Goal: Task Accomplishment & Management: Use online tool/utility

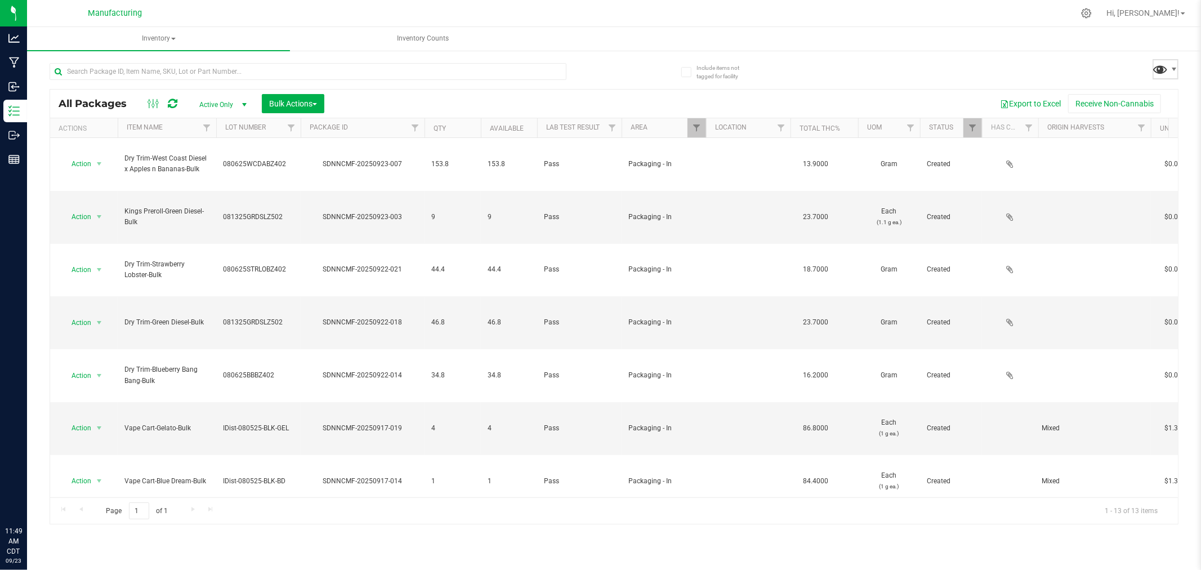
click at [1166, 68] on span at bounding box center [1161, 69] width 16 height 16
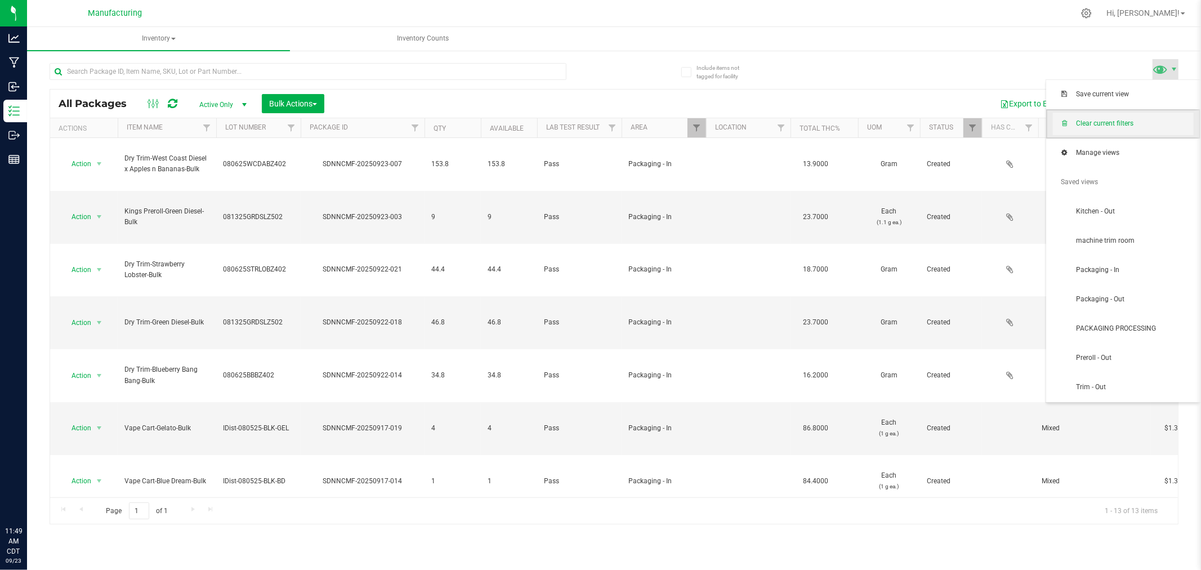
click at [1141, 120] on span "Clear current filters" at bounding box center [1134, 124] width 117 height 10
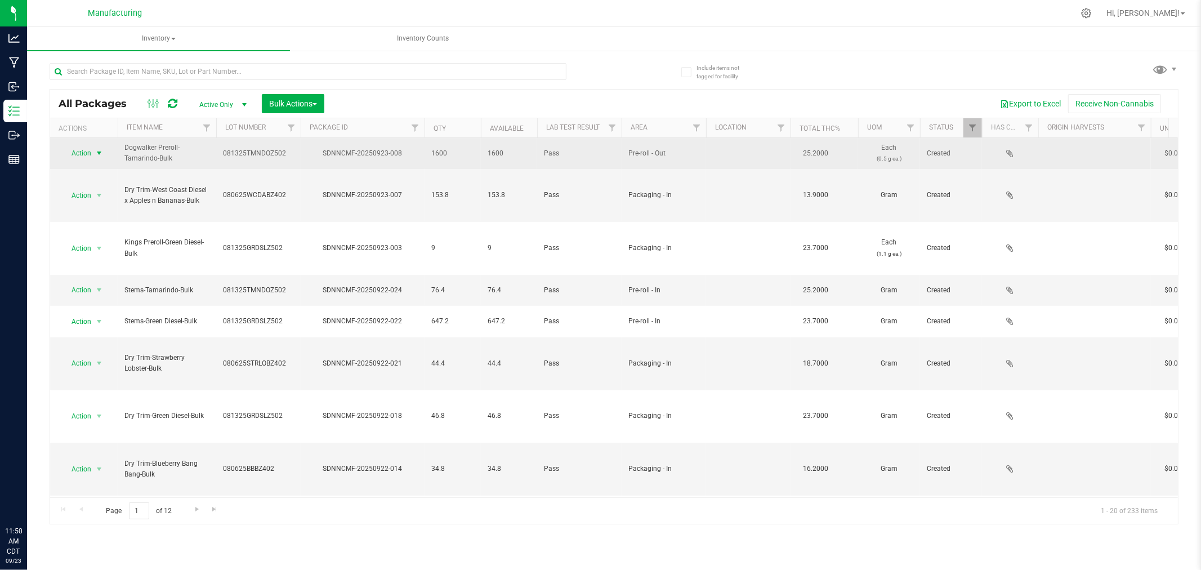
click at [77, 148] on span "Action" at bounding box center [76, 153] width 30 height 16
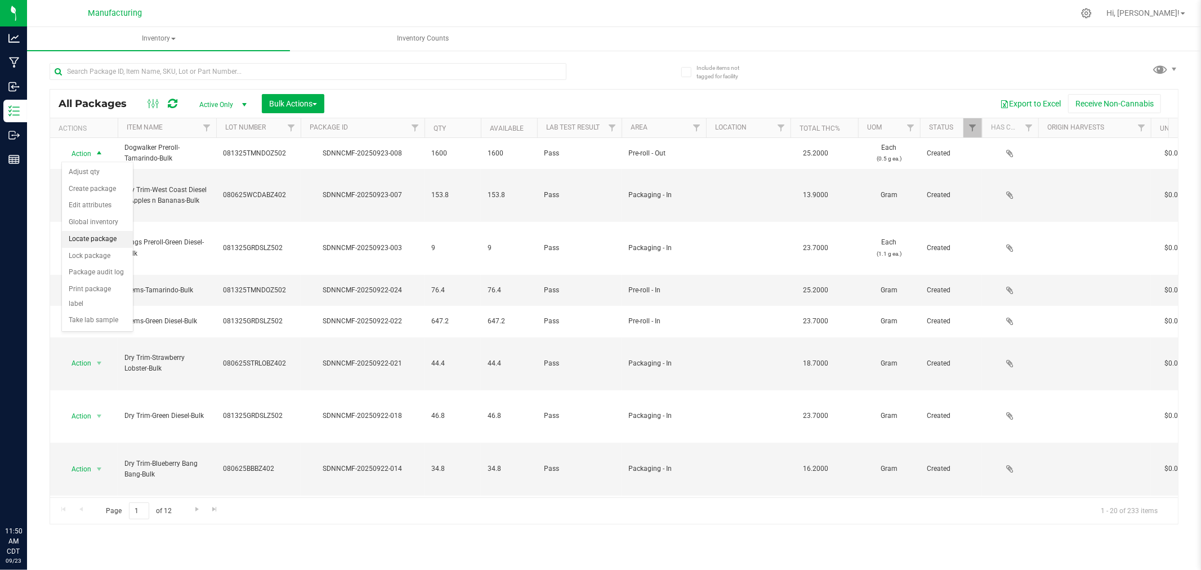
click at [91, 239] on li "Locate package" at bounding box center [97, 239] width 71 height 17
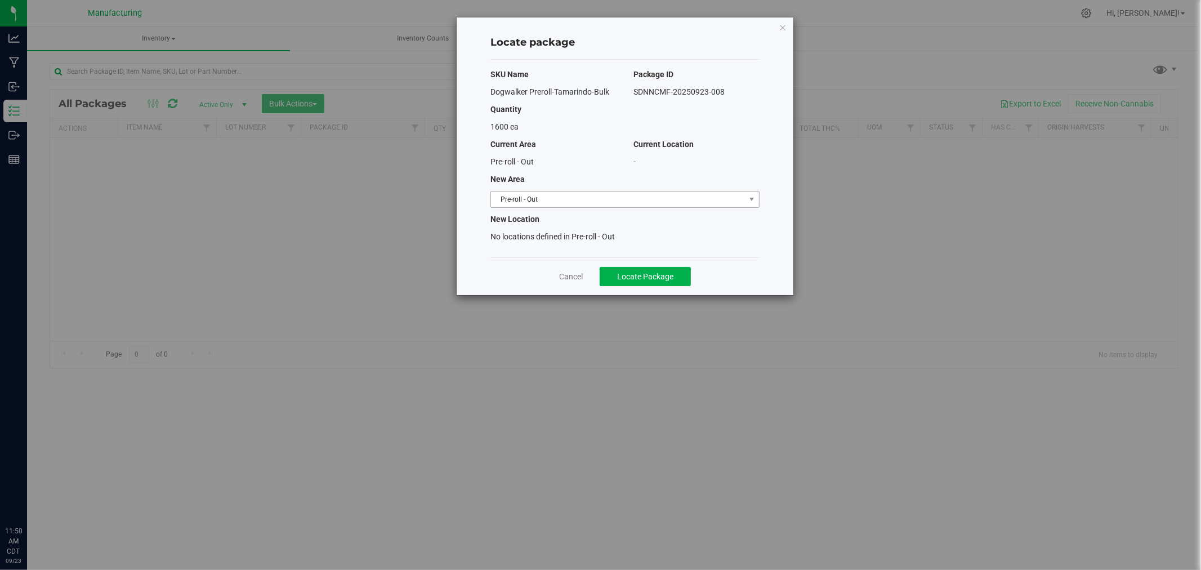
click at [634, 202] on span "Pre-roll - Out" at bounding box center [618, 200] width 254 height 16
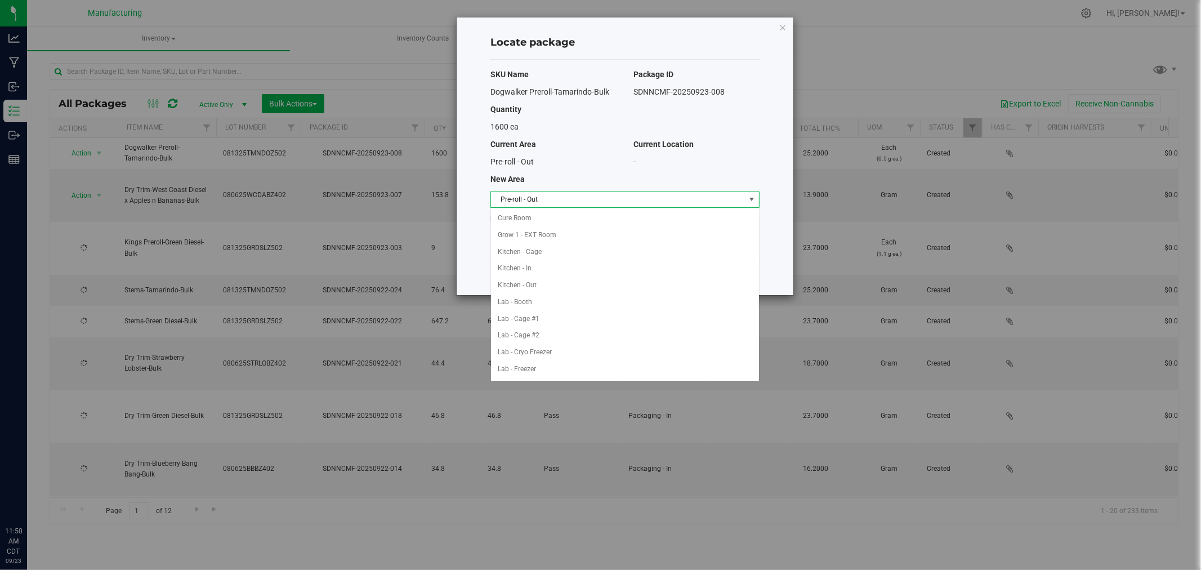
type input "[DATE]"
click at [565, 307] on li "Packaging - In" at bounding box center [625, 301] width 268 height 17
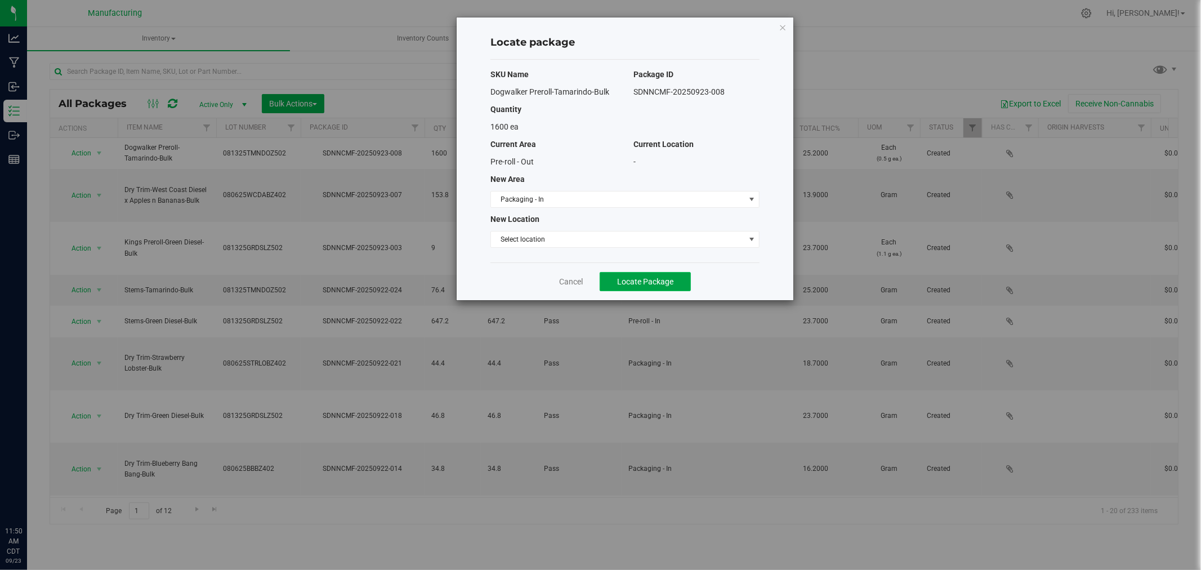
click at [639, 282] on span "Locate Package" at bounding box center [645, 281] width 56 height 9
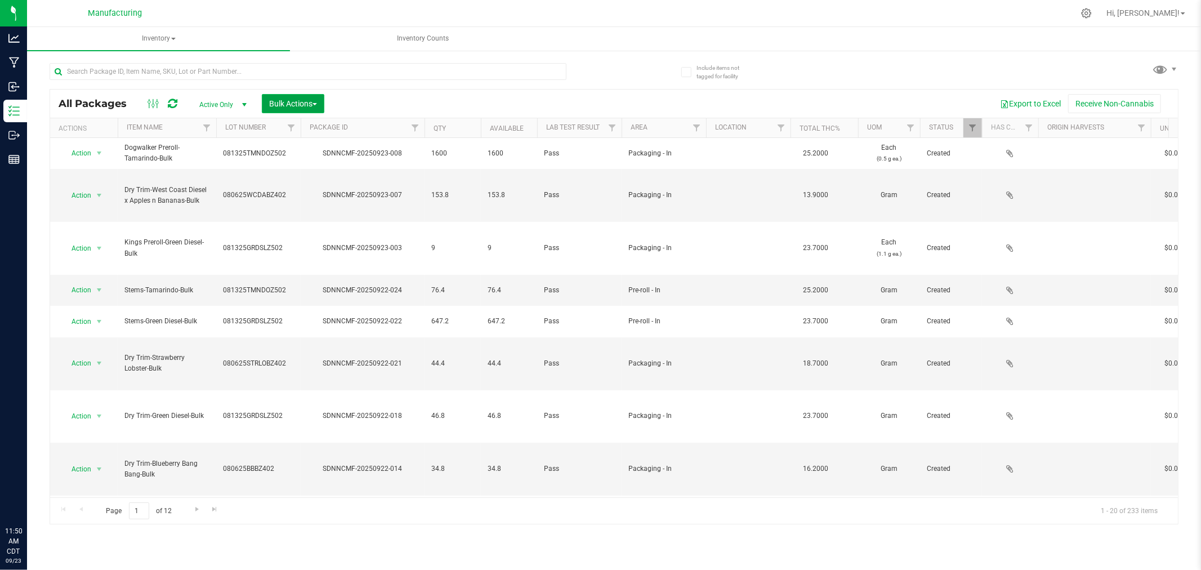
click at [297, 102] on span "Bulk Actions" at bounding box center [293, 103] width 48 height 9
click at [314, 127] on span "Add to manufacturing run" at bounding box center [311, 128] width 85 height 9
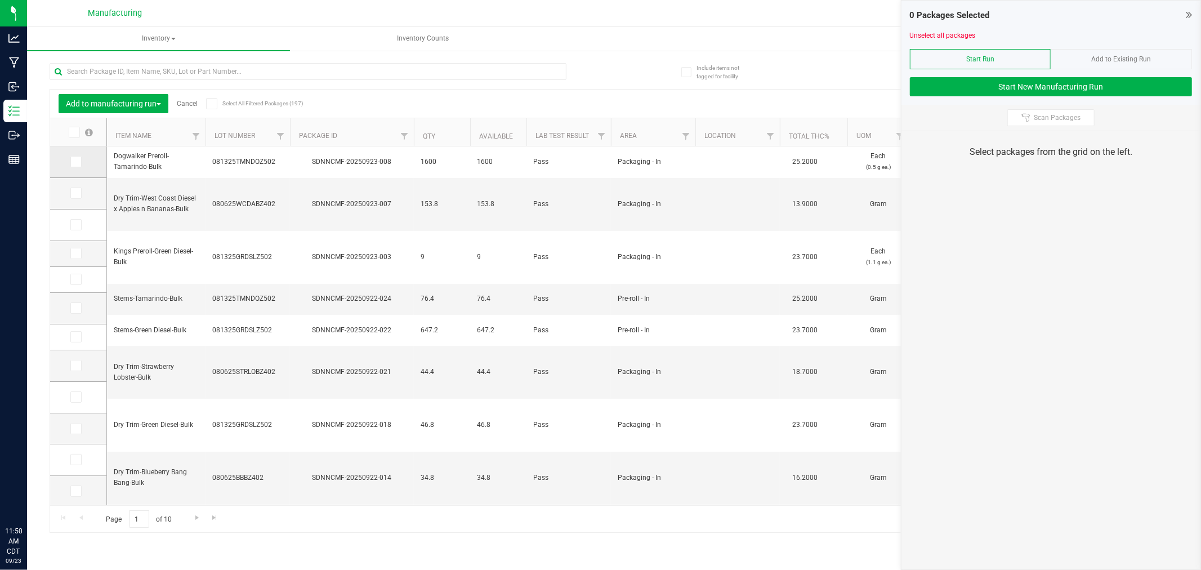
type input "[DATE]"
click at [72, 162] on icon at bounding box center [75, 162] width 7 height 0
click at [0, 0] on input "checkbox" at bounding box center [0, 0] width 0 height 0
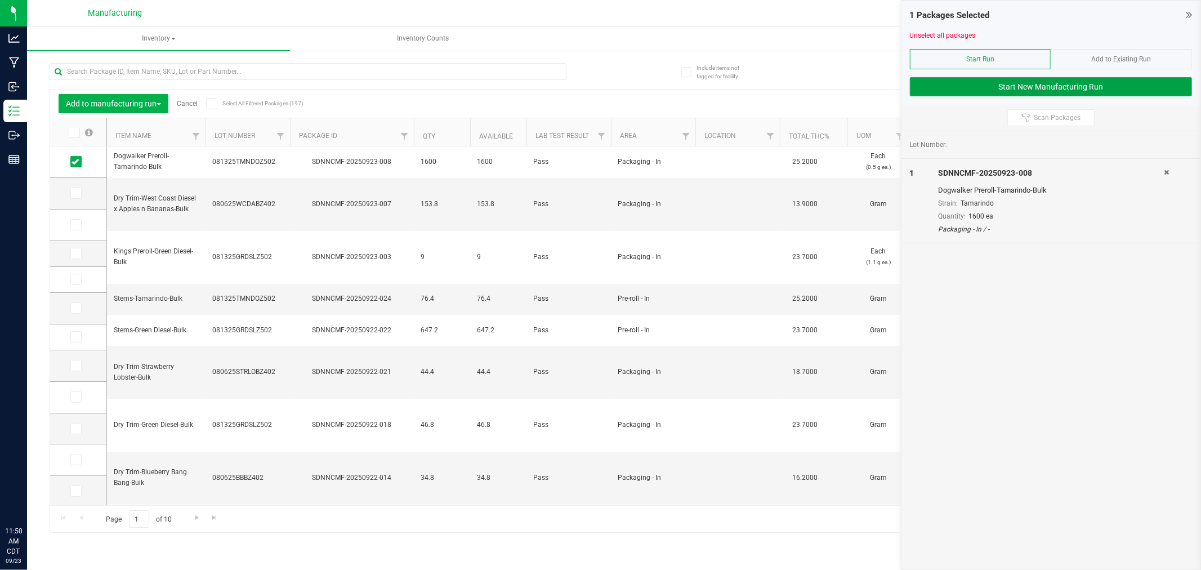
click at [968, 89] on button "Start New Manufacturing Run" at bounding box center [1051, 86] width 282 height 19
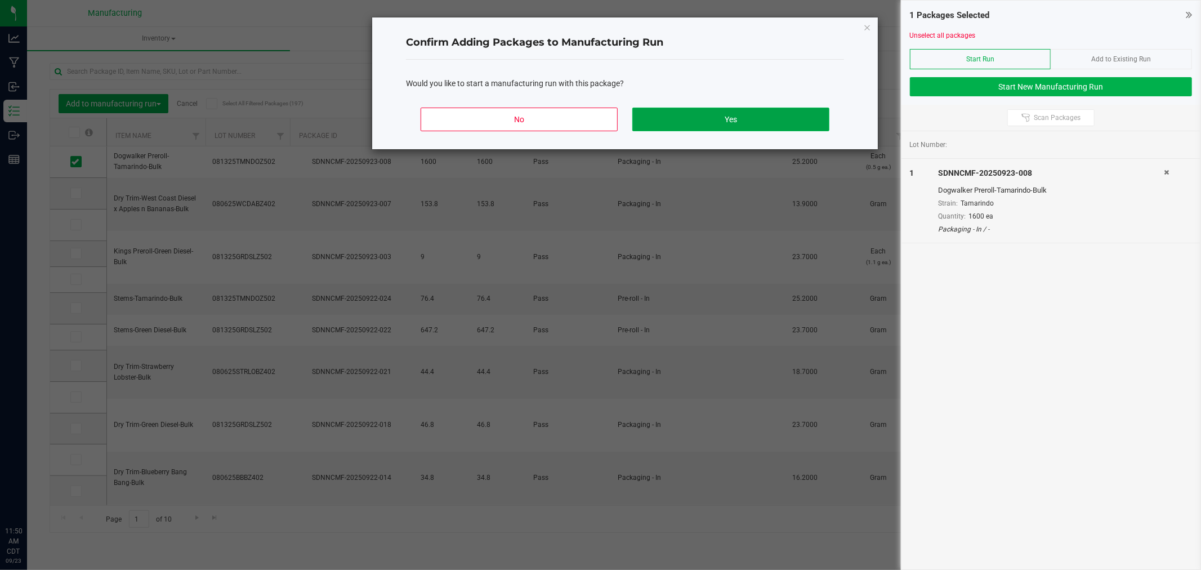
click at [729, 126] on button "Yes" at bounding box center [731, 120] width 197 height 24
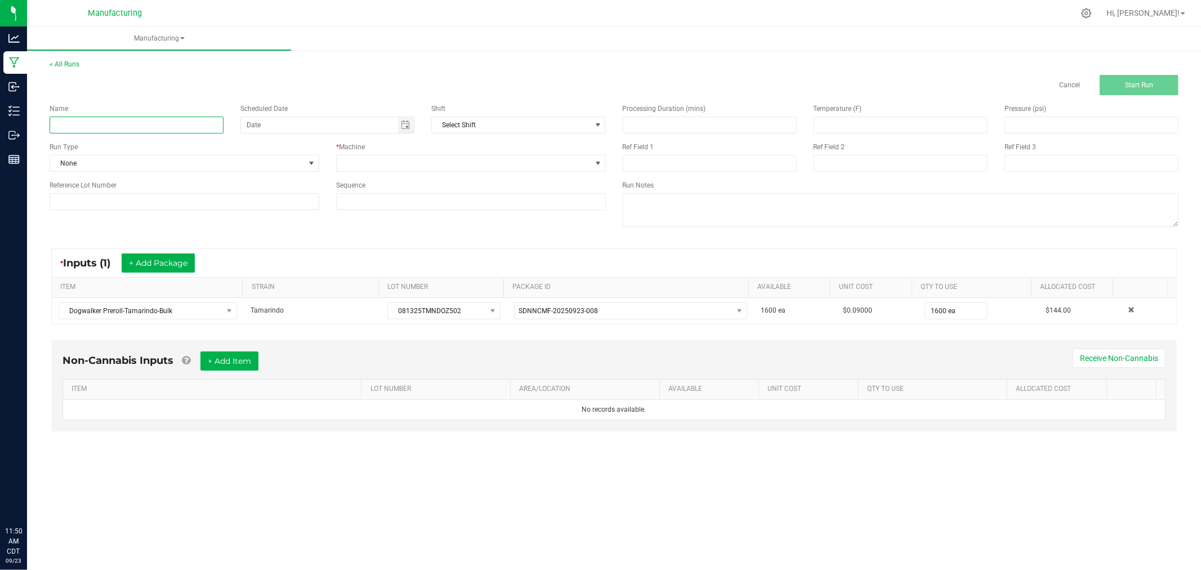
drag, startPoint x: 108, startPoint y: 120, endPoint x: 276, endPoint y: 104, distance: 169.2
click at [108, 120] on input at bounding box center [137, 125] width 174 height 17
type input "[DATE]-tamarindo 6 pks"
click at [212, 167] on span "None" at bounding box center [177, 163] width 255 height 16
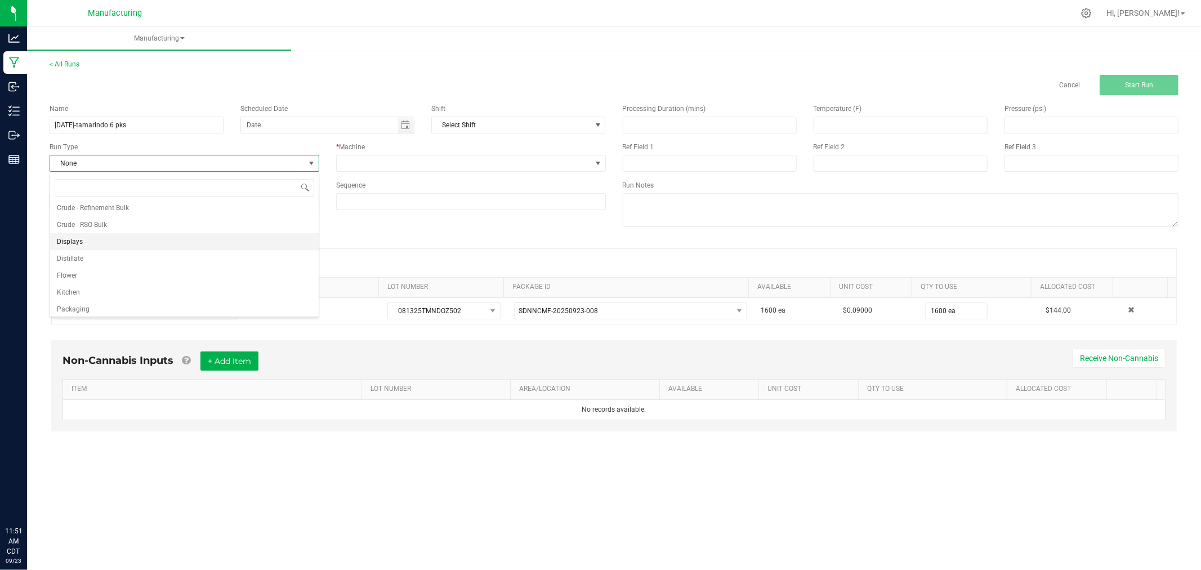
scroll to position [56, 0]
click at [109, 286] on li "Packaging" at bounding box center [184, 289] width 269 height 17
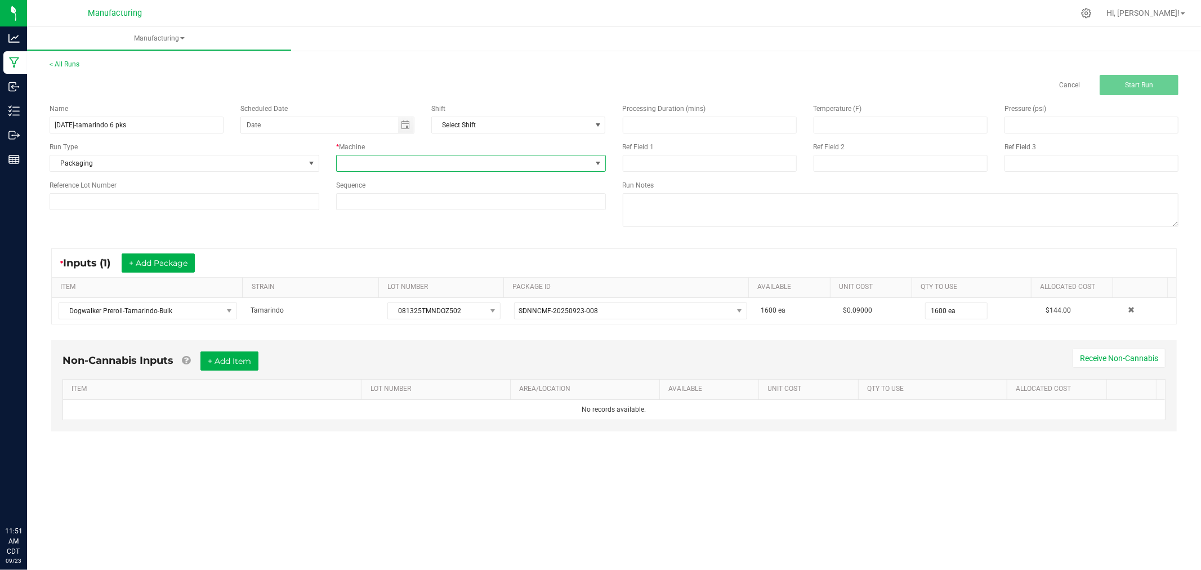
click at [390, 166] on span at bounding box center [464, 163] width 255 height 16
click at [380, 269] on li "Packaging" at bounding box center [471, 264] width 269 height 19
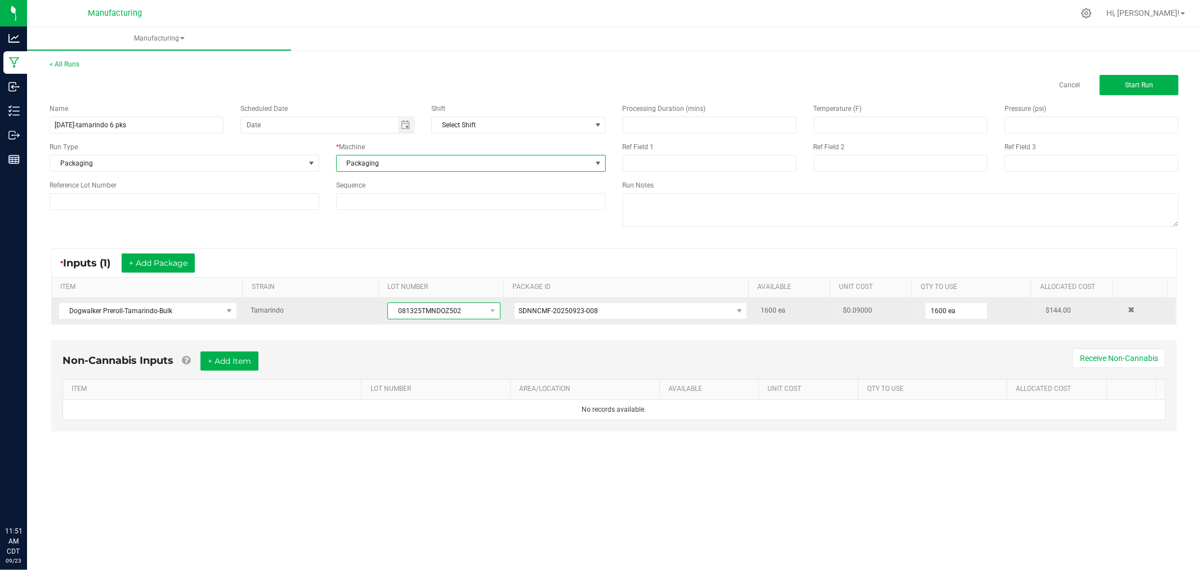
click at [441, 307] on span "081325TMNDOZ502" at bounding box center [436, 311] width 97 height 16
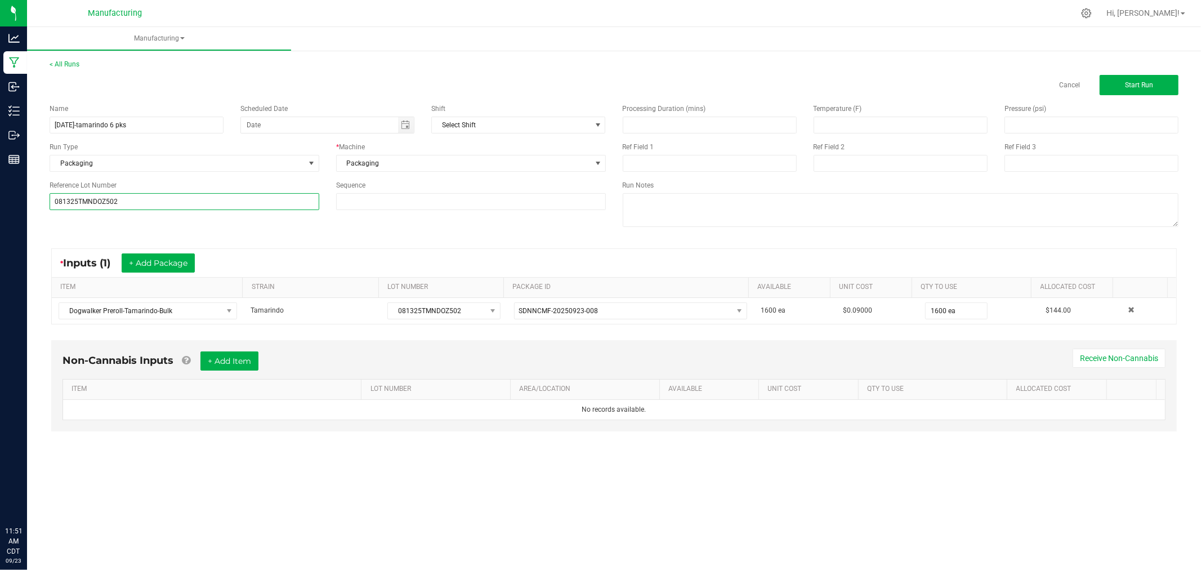
type input "081325TMNDOZ502"
click at [287, 266] on div "* Inputs (1) + Add Package" at bounding box center [614, 263] width 1125 height 28
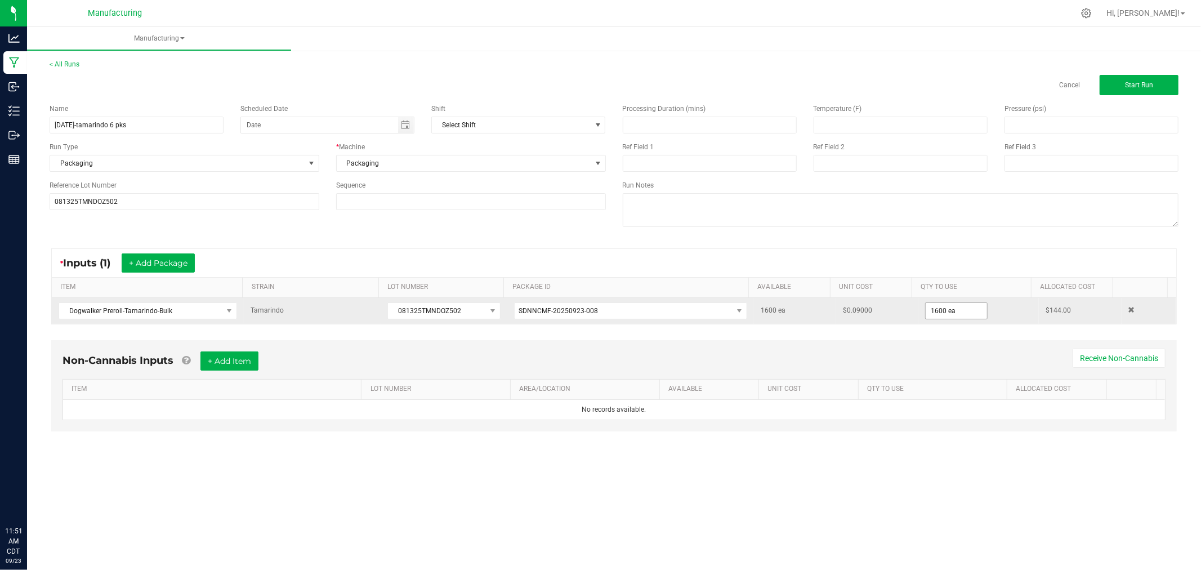
drag, startPoint x: 937, startPoint y: 319, endPoint x: 938, endPoint y: 308, distance: 11.4
click at [937, 319] on span "1600 ea" at bounding box center [956, 310] width 63 height 17
click at [938, 307] on input "1600" at bounding box center [956, 311] width 61 height 16
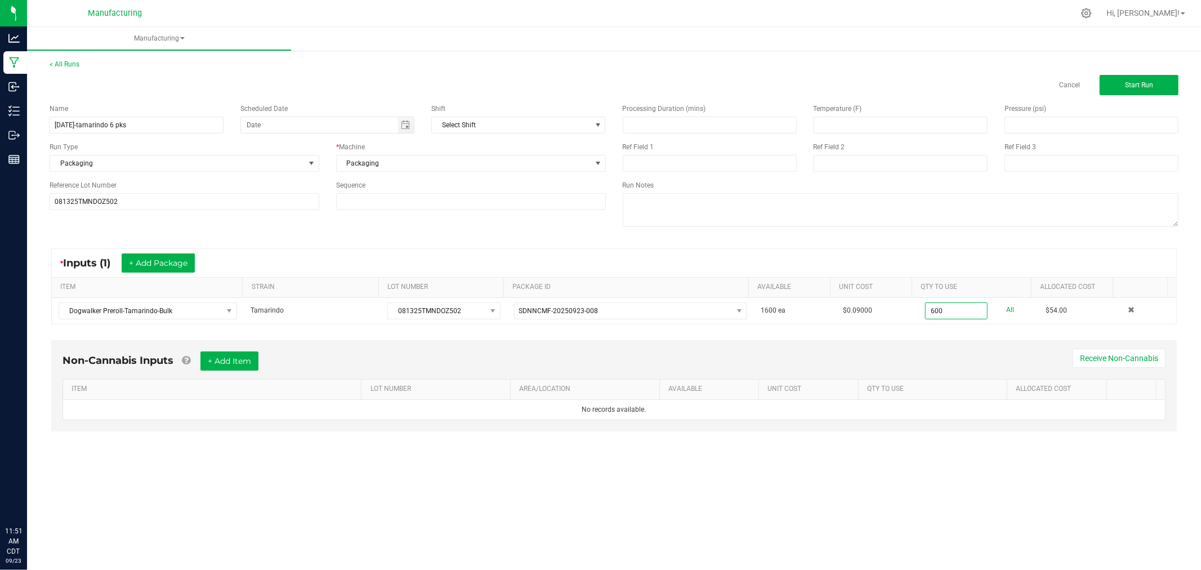
type input "600 ea"
click at [939, 251] on div "* Inputs (1) + Add Package" at bounding box center [614, 263] width 1125 height 28
click at [1145, 87] on span "Start Run" at bounding box center [1139, 85] width 28 height 8
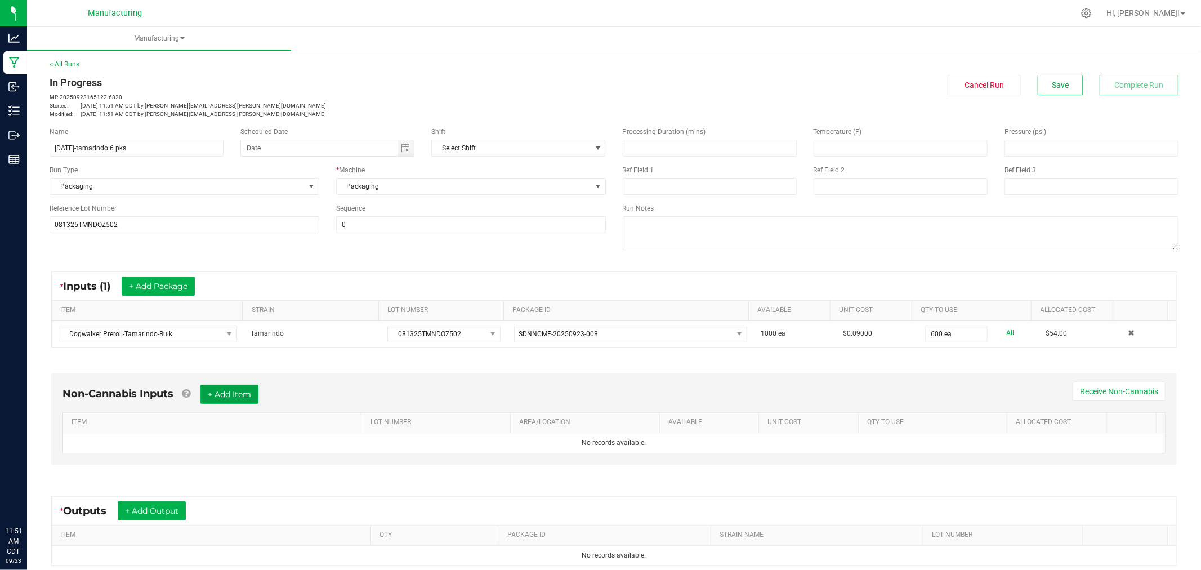
click at [248, 398] on button "+ Add Item" at bounding box center [230, 394] width 58 height 19
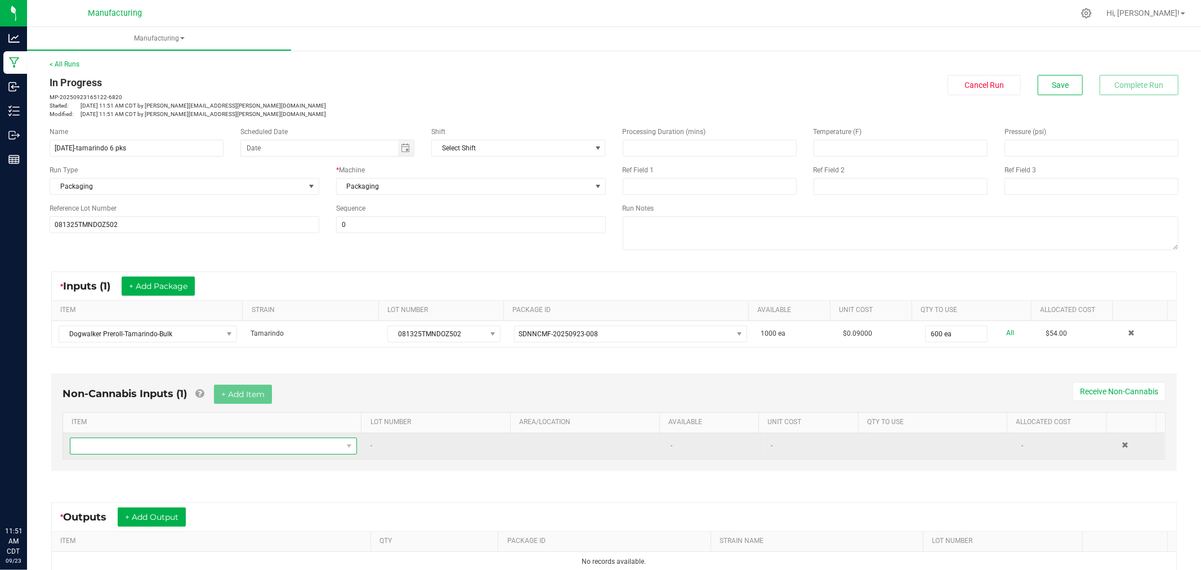
click at [269, 440] on span "NO DATA FOUND" at bounding box center [206, 446] width 272 height 16
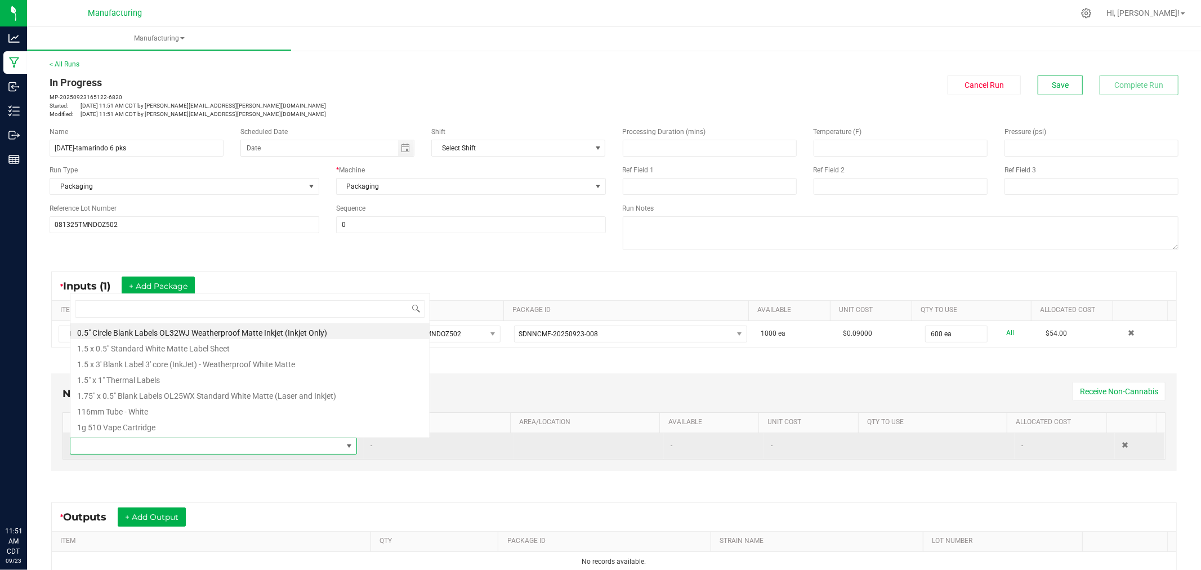
scroll to position [17, 279]
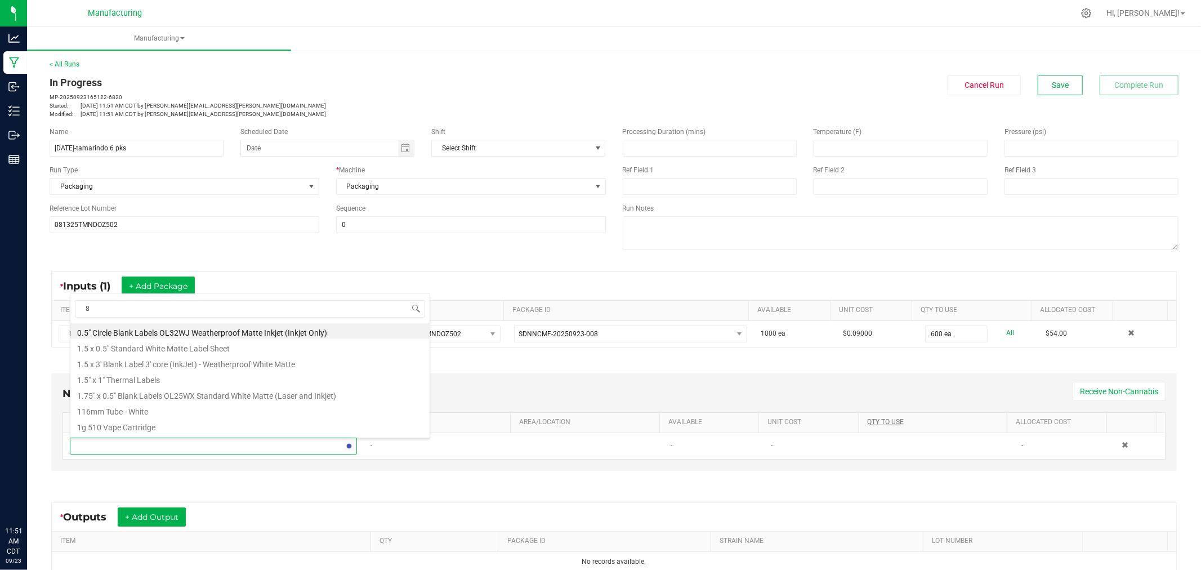
type input "80"
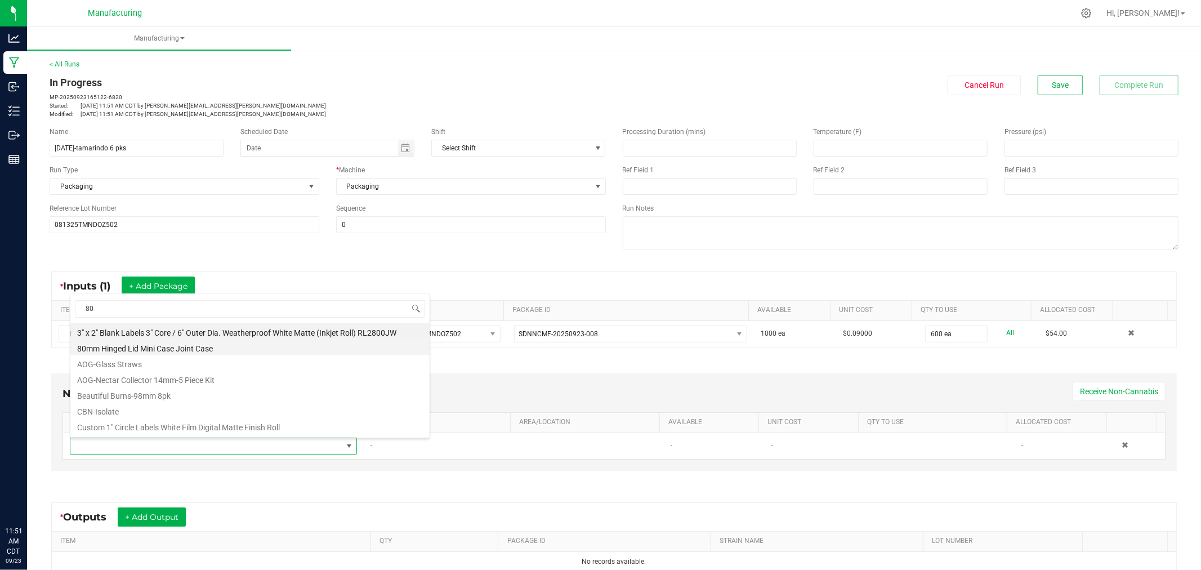
click at [140, 345] on li "80mm Hinged Lid Mini Case Joint Case" at bounding box center [249, 347] width 359 height 16
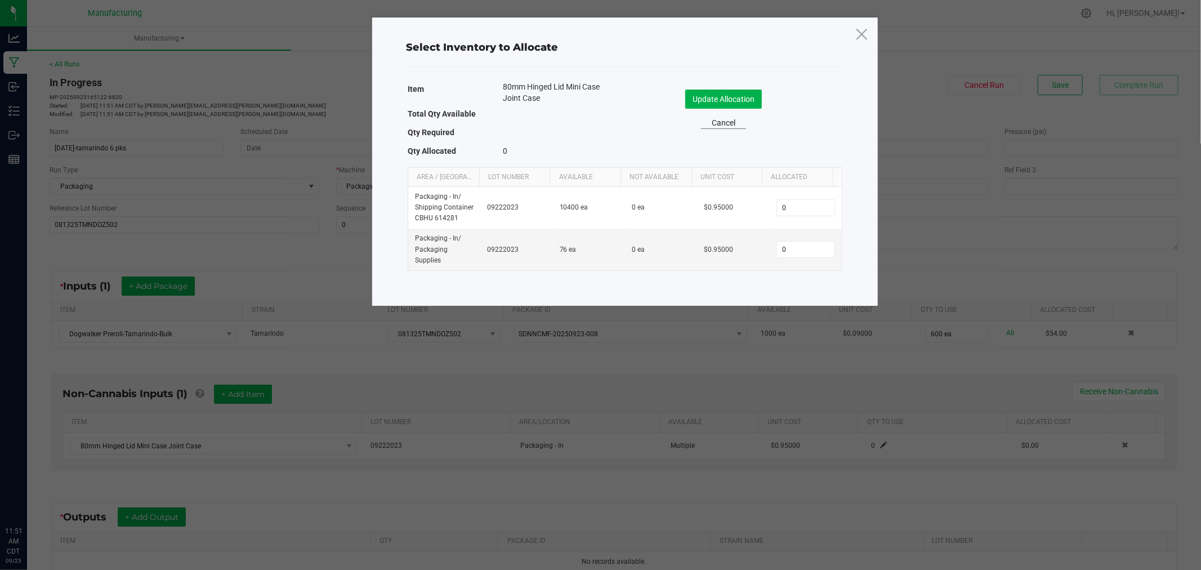
click at [725, 124] on link "Cancel" at bounding box center [723, 123] width 45 height 12
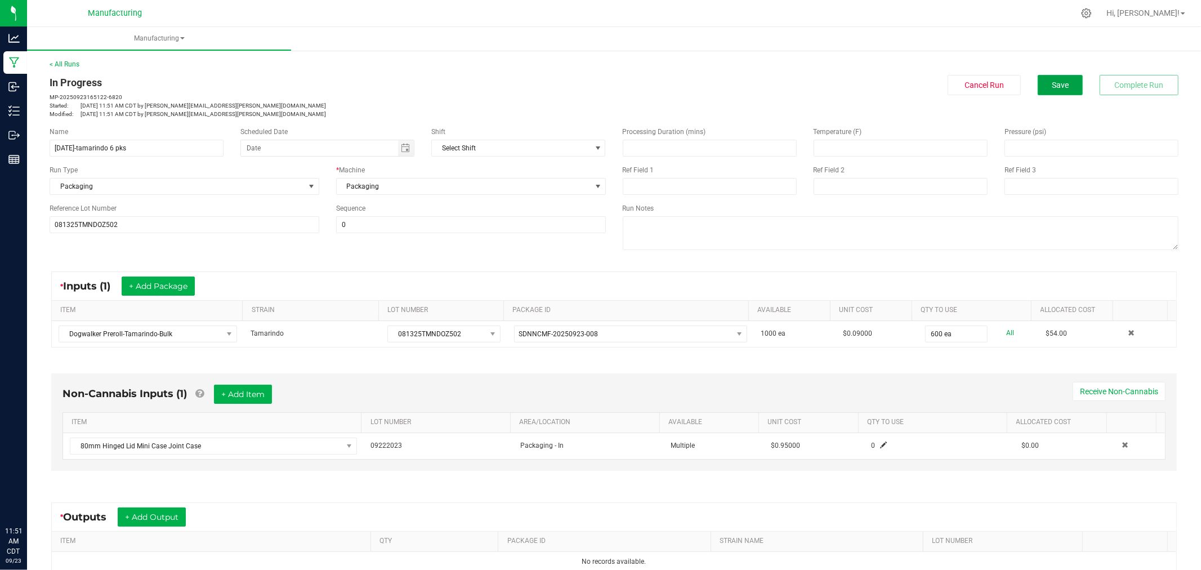
click at [1054, 78] on button "Save" at bounding box center [1060, 85] width 45 height 20
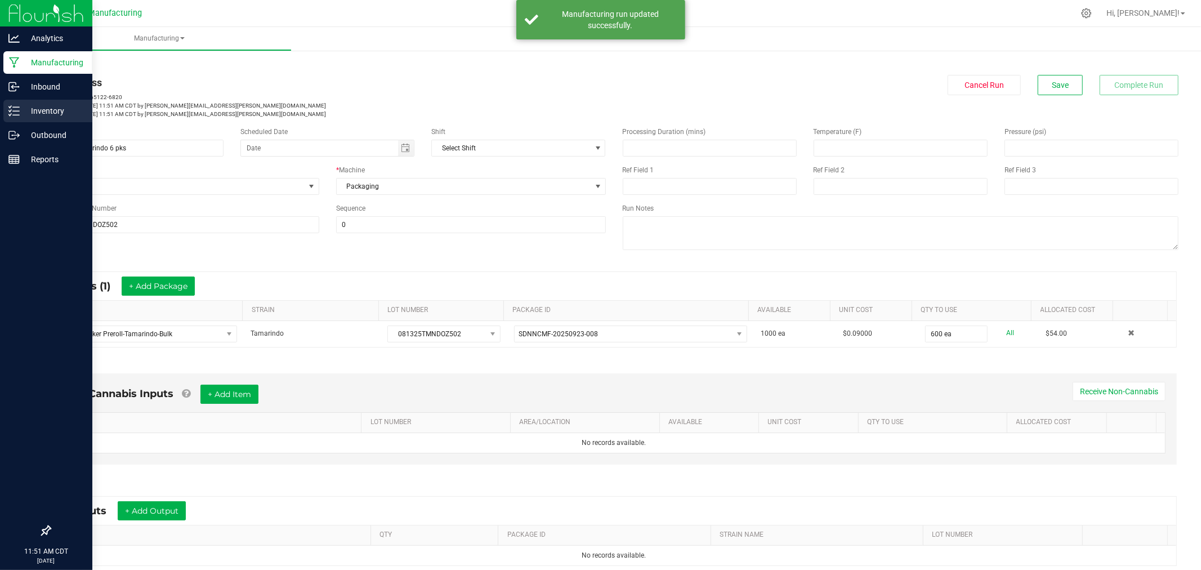
click at [14, 106] on icon at bounding box center [13, 110] width 11 height 11
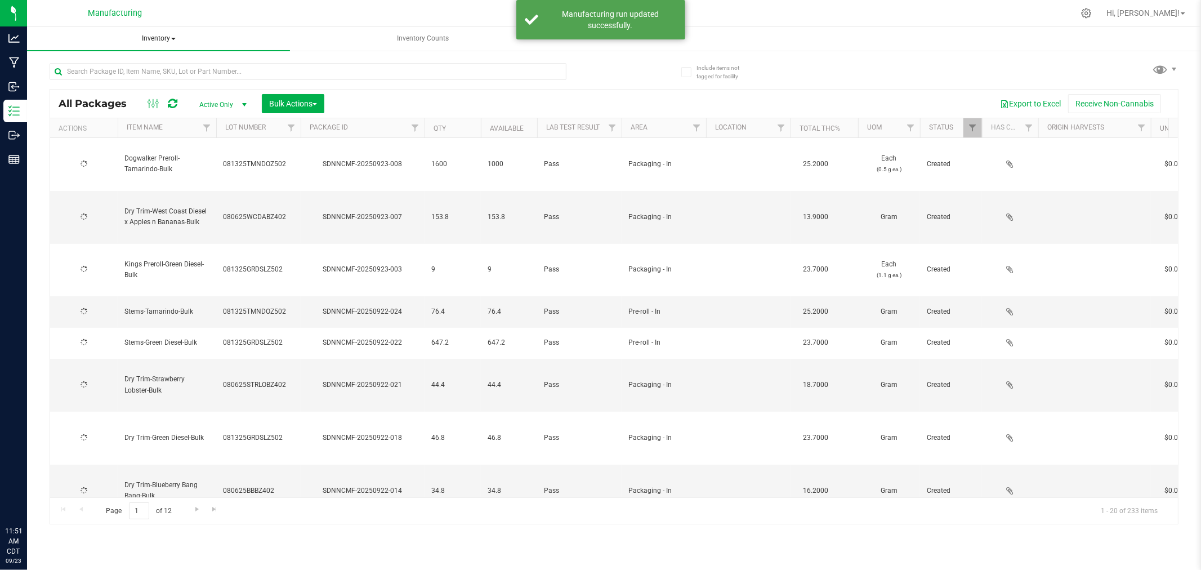
click at [154, 35] on span "Inventory" at bounding box center [158, 39] width 263 height 24
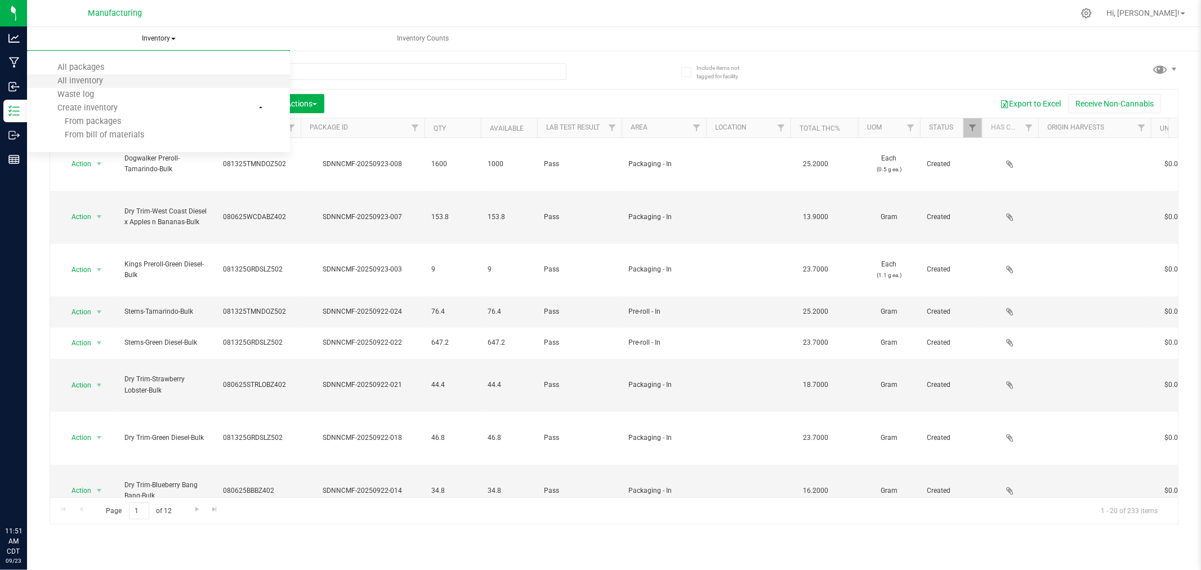
click at [132, 82] on li "All inventory" at bounding box center [158, 81] width 263 height 14
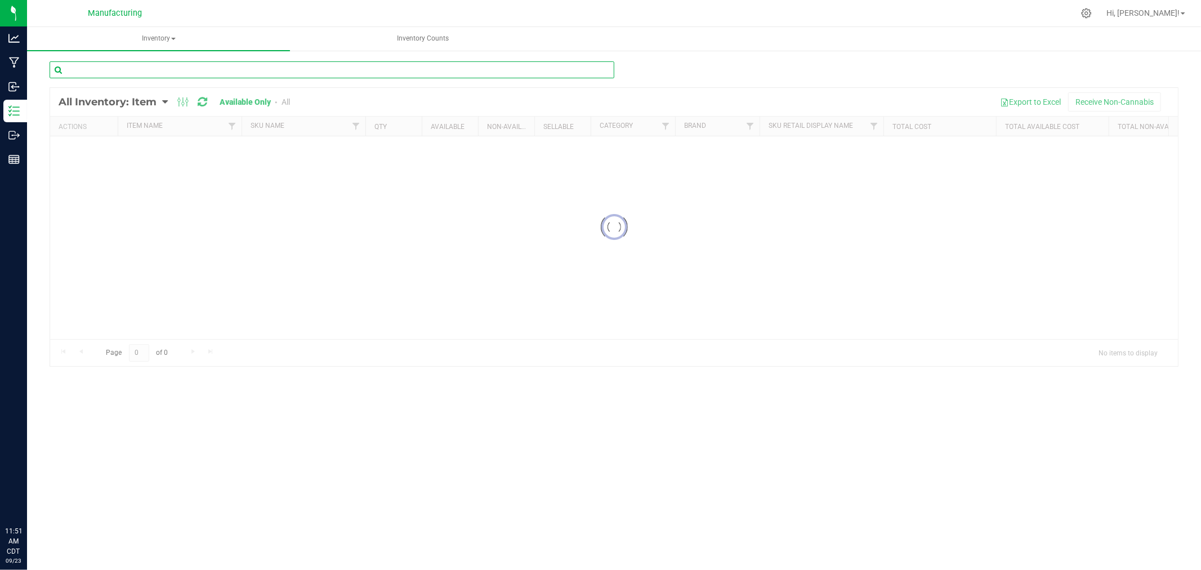
click at [187, 65] on input "text" at bounding box center [332, 69] width 565 height 17
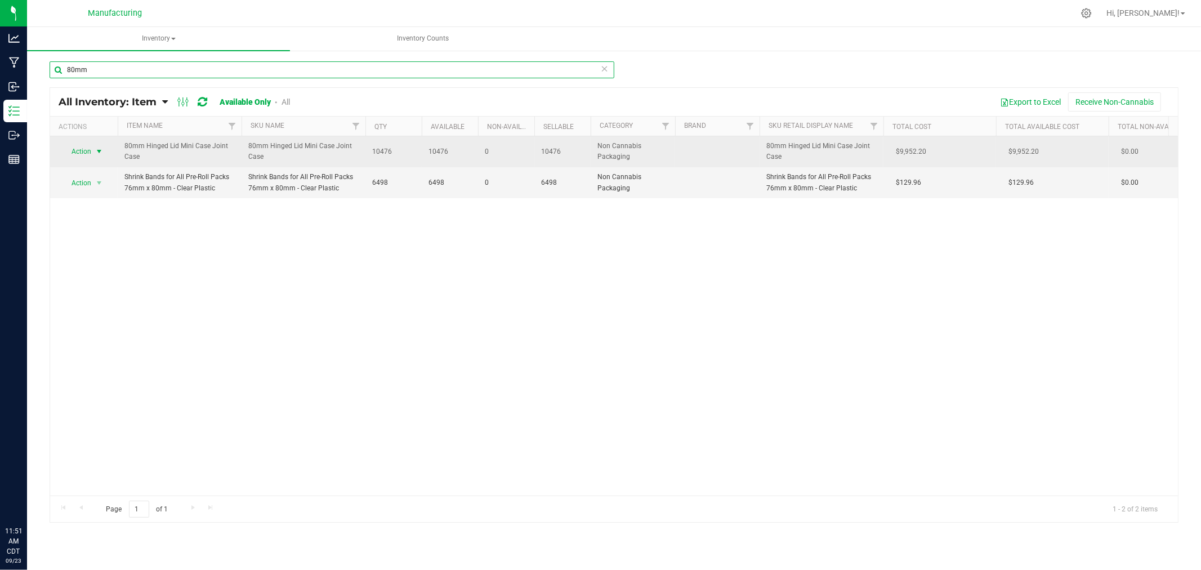
type input "80mm"
click at [86, 148] on span "Action" at bounding box center [76, 152] width 30 height 16
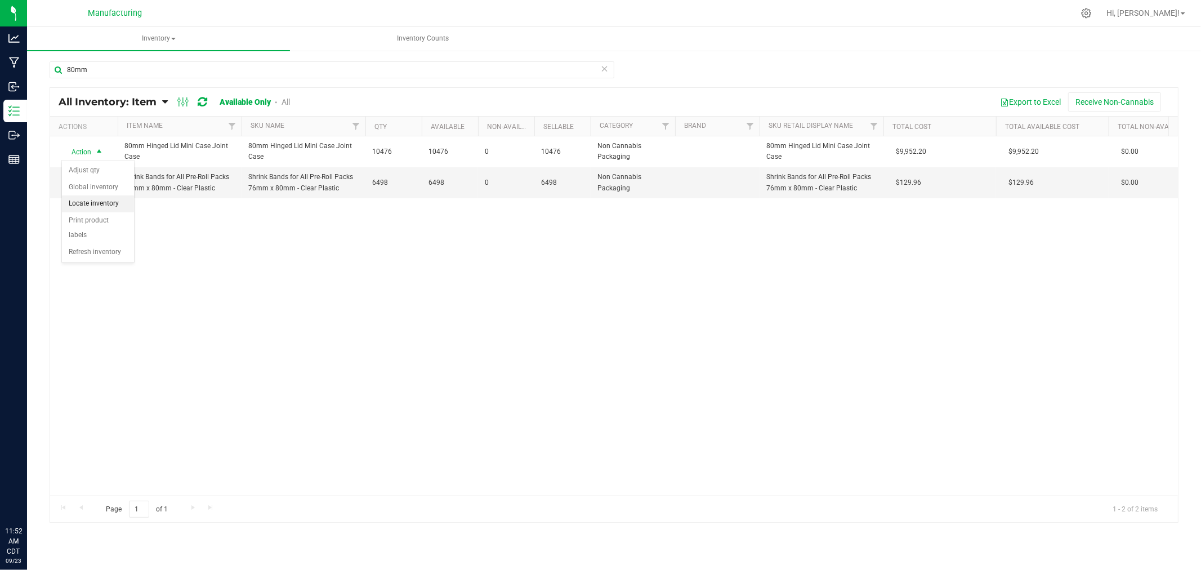
click at [111, 204] on li "Locate inventory" at bounding box center [98, 203] width 72 height 17
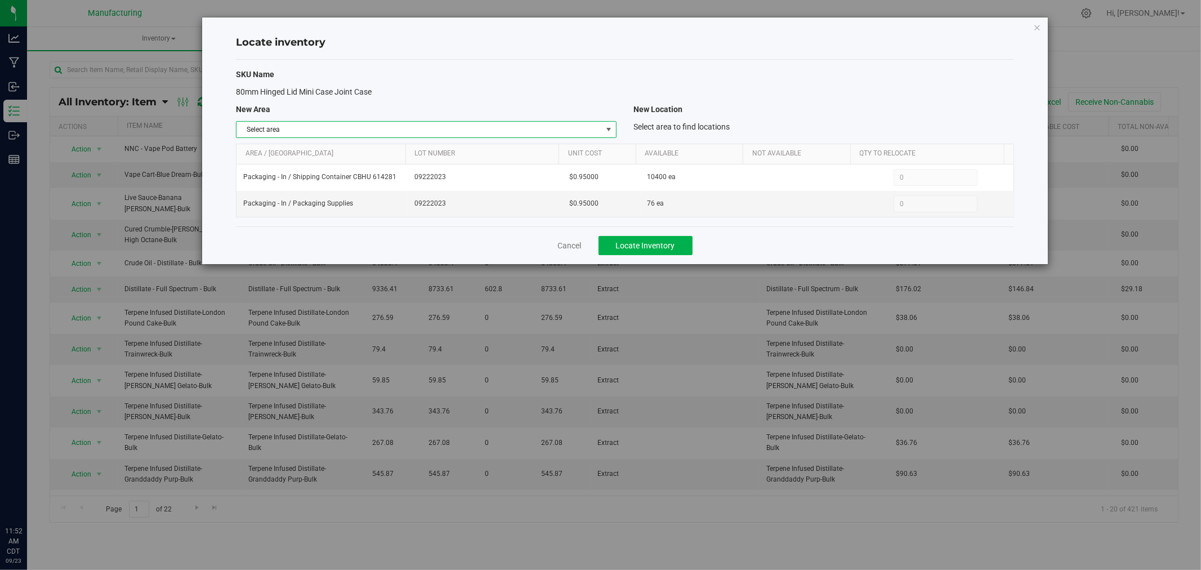
click at [316, 133] on span "Select area" at bounding box center [420, 130] width 366 height 16
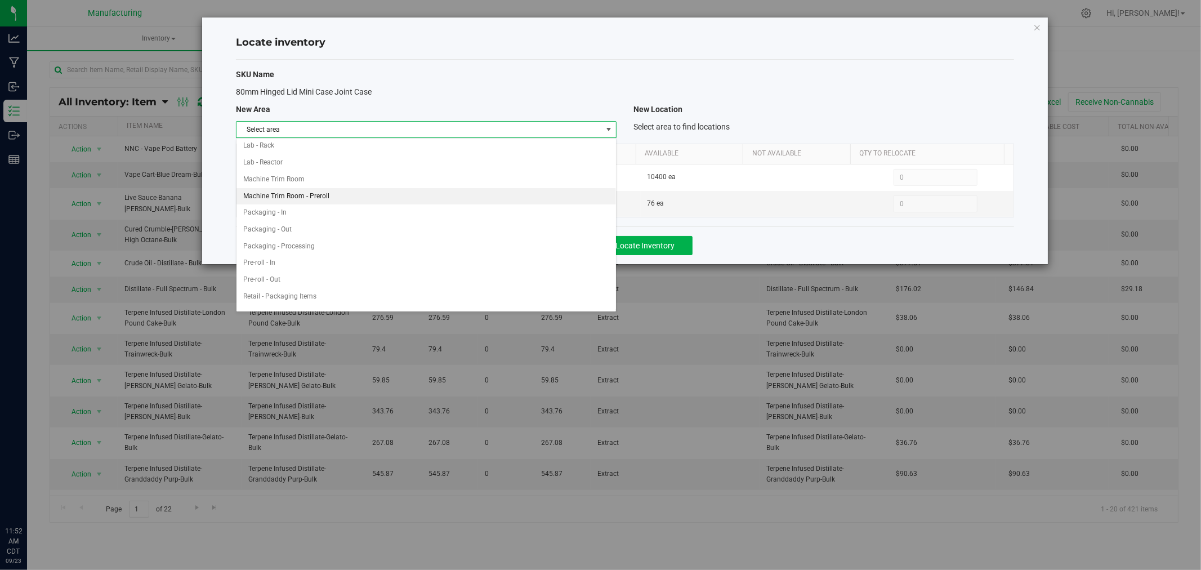
scroll to position [250, 0]
click at [349, 195] on li "Packaging - In" at bounding box center [427, 200] width 380 height 17
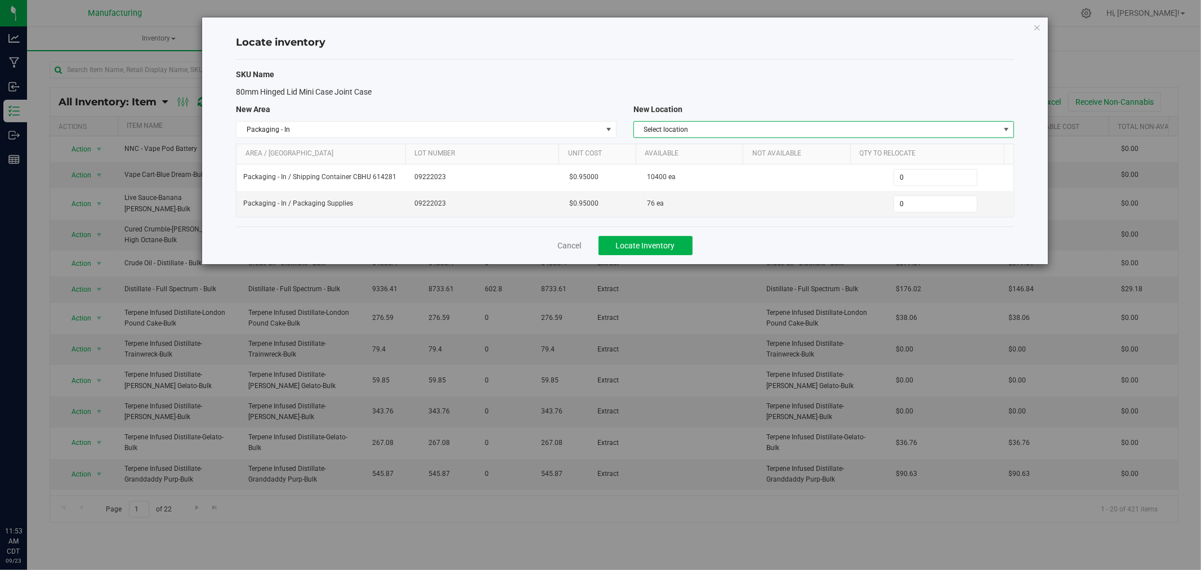
click at [665, 135] on span "Select location" at bounding box center [817, 130] width 366 height 16
click at [685, 166] on li "Packaging Supplies" at bounding box center [824, 165] width 380 height 17
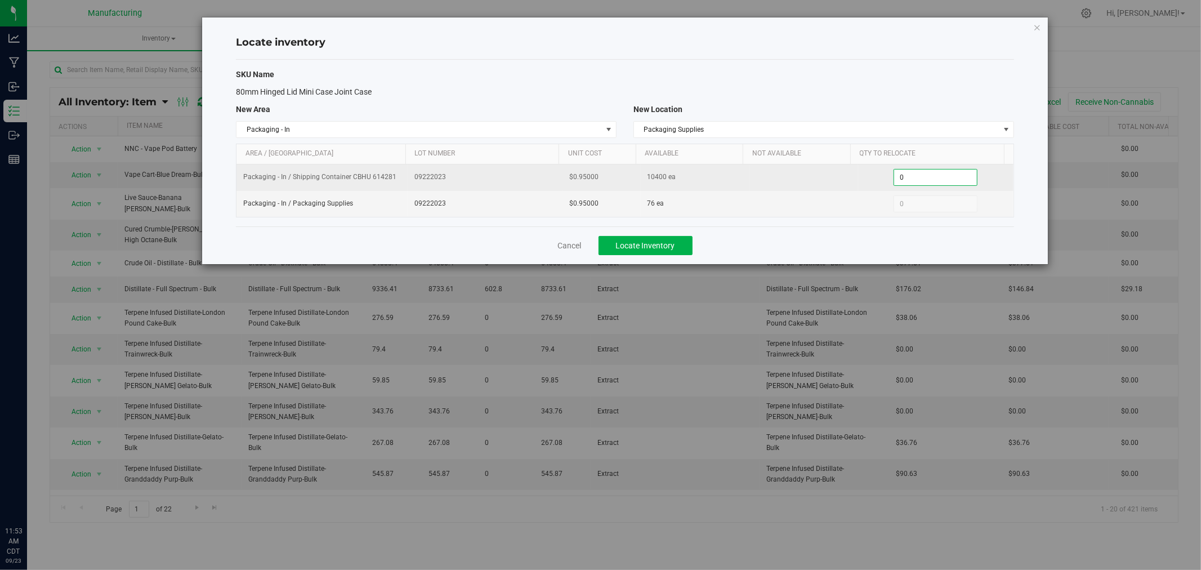
click at [925, 179] on span "0 0" at bounding box center [936, 177] width 84 height 17
type input "400"
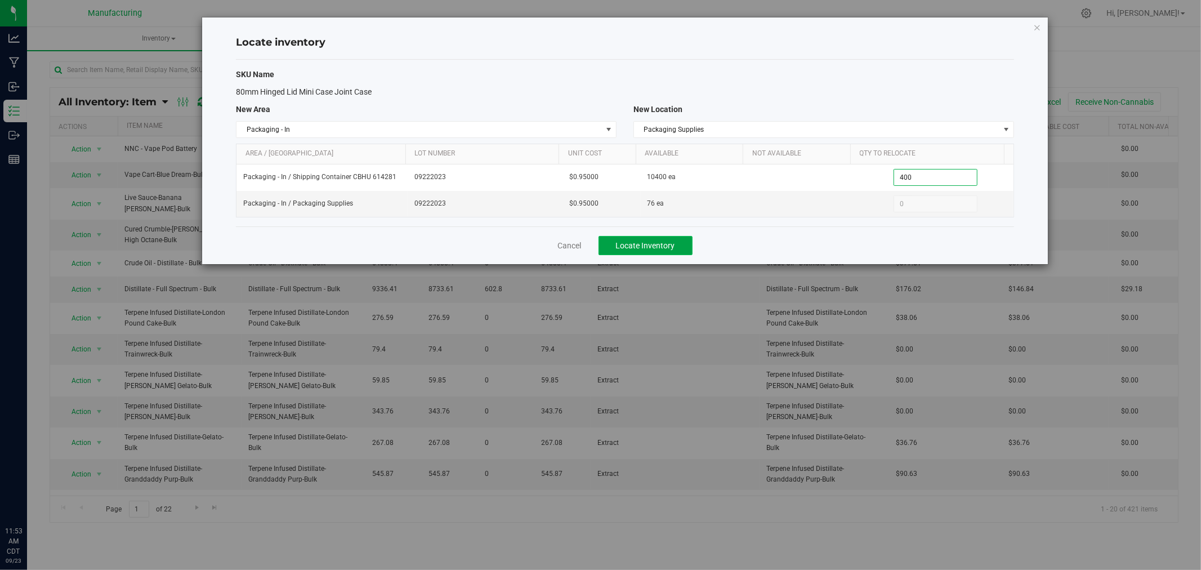
type input "400"
click at [644, 241] on span "Locate Inventory" at bounding box center [645, 245] width 59 height 9
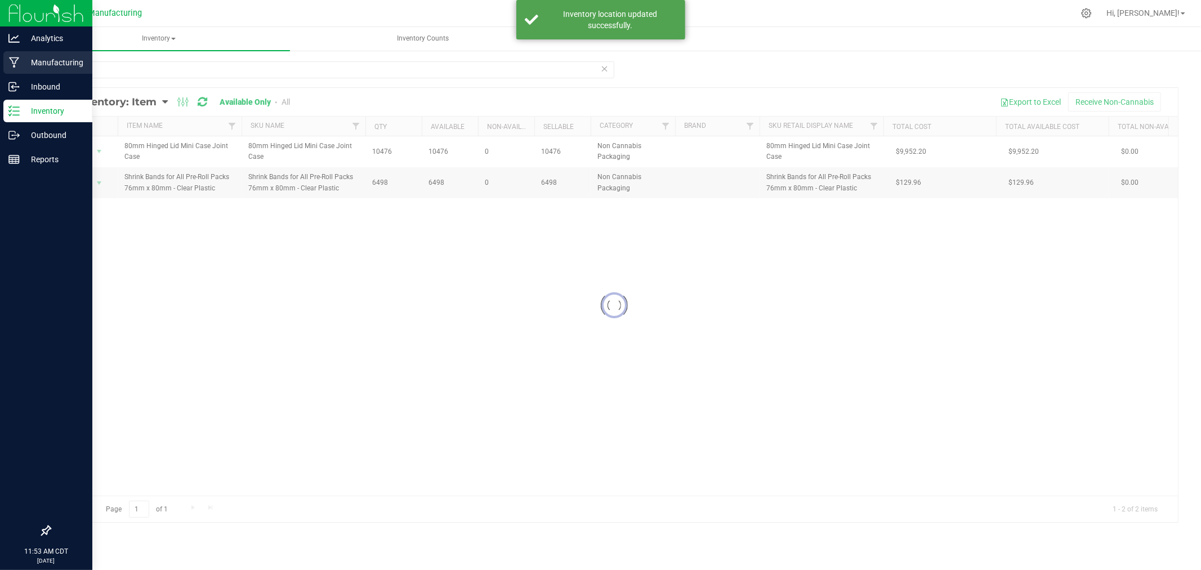
click at [25, 60] on p "Manufacturing" at bounding box center [54, 63] width 68 height 14
click at [0, 60] on link "Manufacturing" at bounding box center [46, 63] width 92 height 24
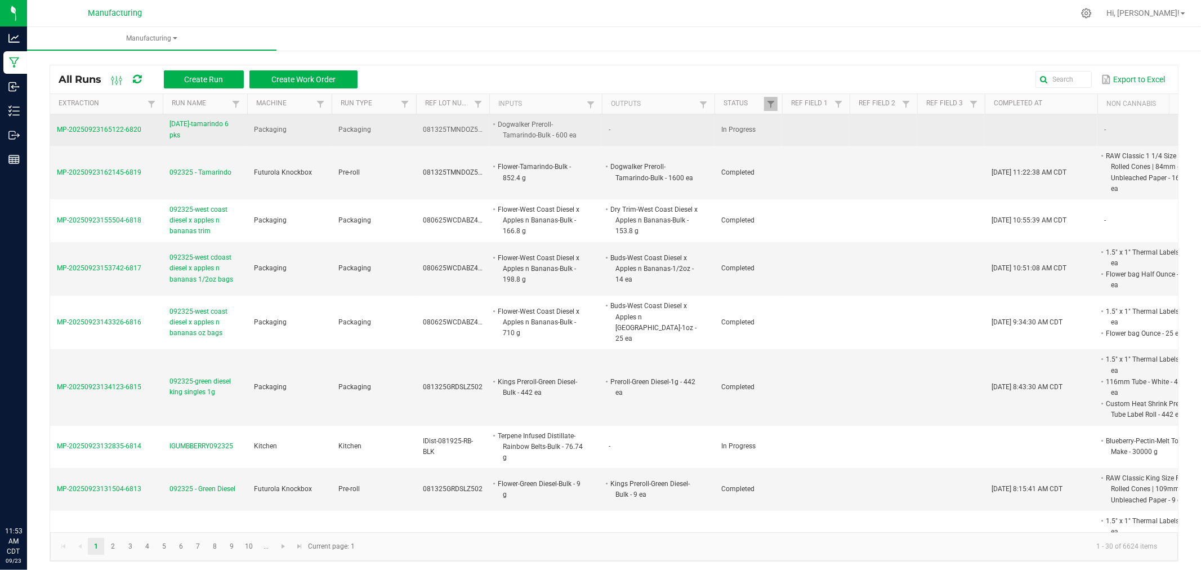
click at [193, 127] on span "[DATE]-tamarindo 6 pks" at bounding box center [205, 129] width 71 height 21
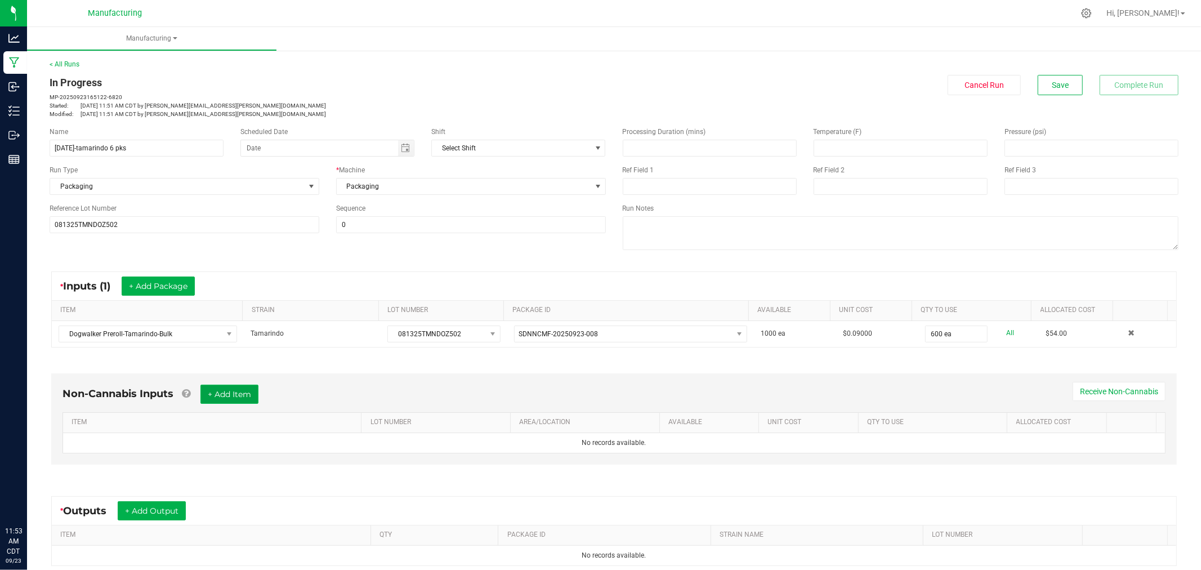
click at [245, 394] on button "+ Add Item" at bounding box center [230, 394] width 58 height 19
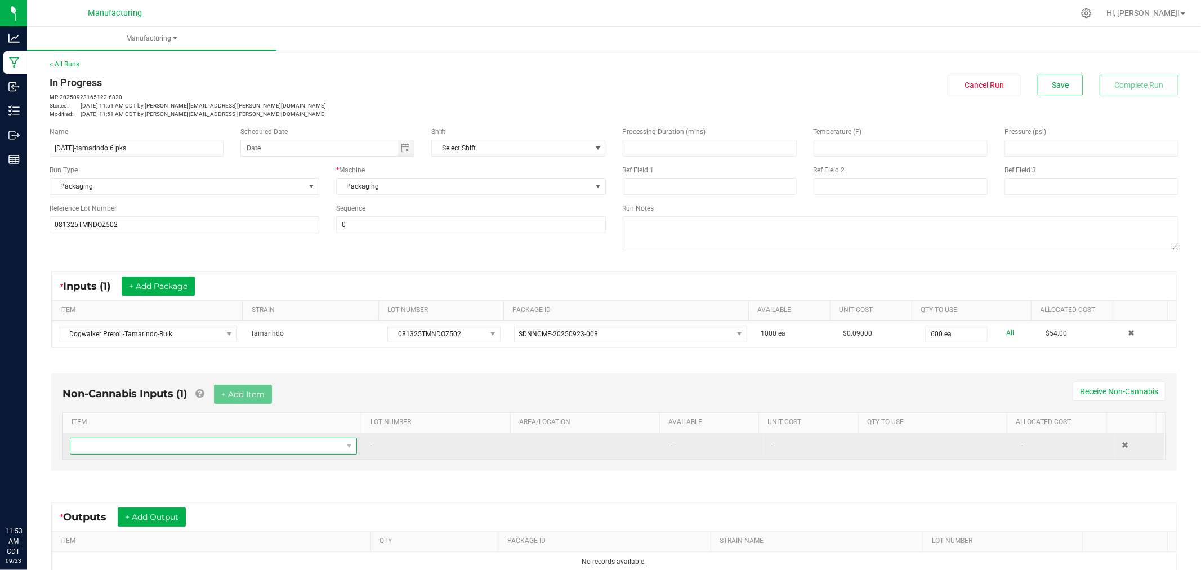
click at [258, 441] on span "NO DATA FOUND" at bounding box center [206, 446] width 272 height 16
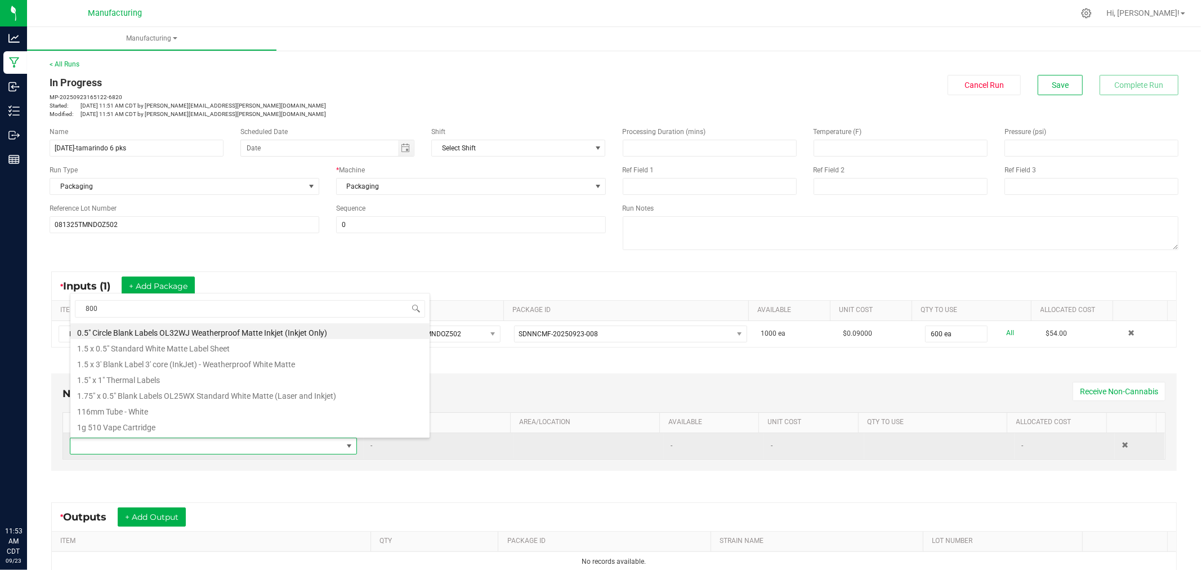
type input "80"
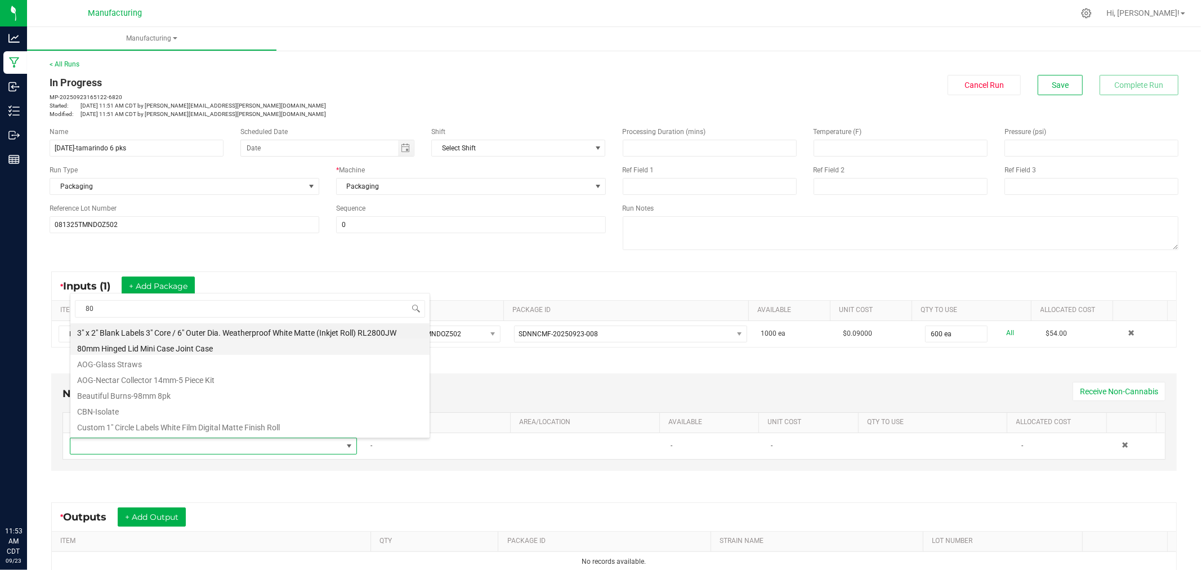
click at [117, 350] on li "80mm Hinged Lid Mini Case Joint Case" at bounding box center [249, 347] width 359 height 16
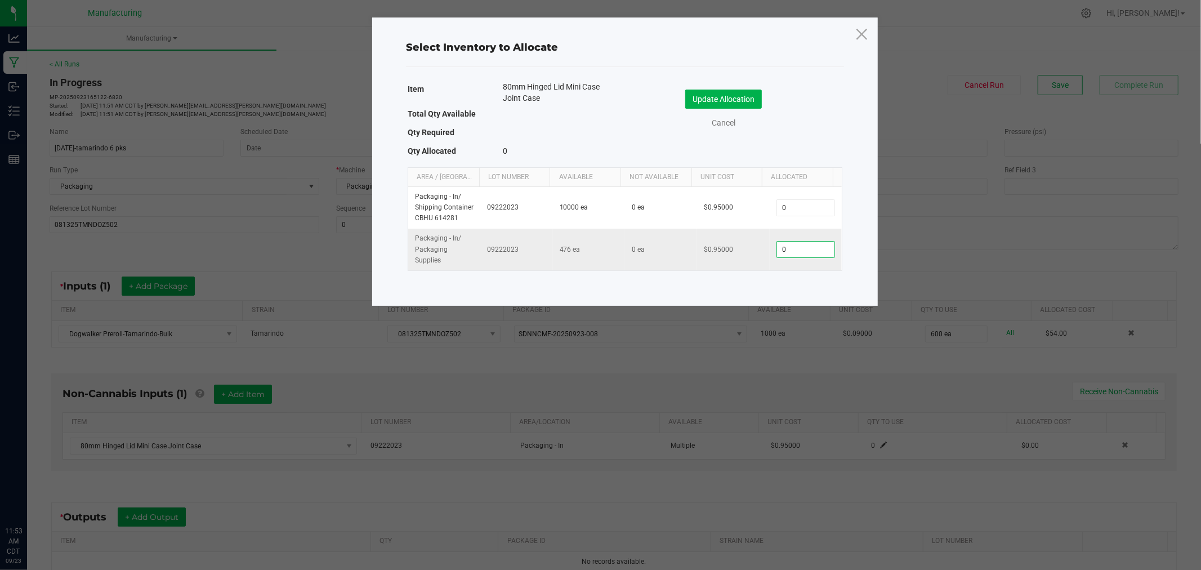
click at [812, 250] on input "0" at bounding box center [805, 250] width 57 height 16
type input "100"
click at [742, 103] on button "Update Allocation" at bounding box center [723, 99] width 77 height 19
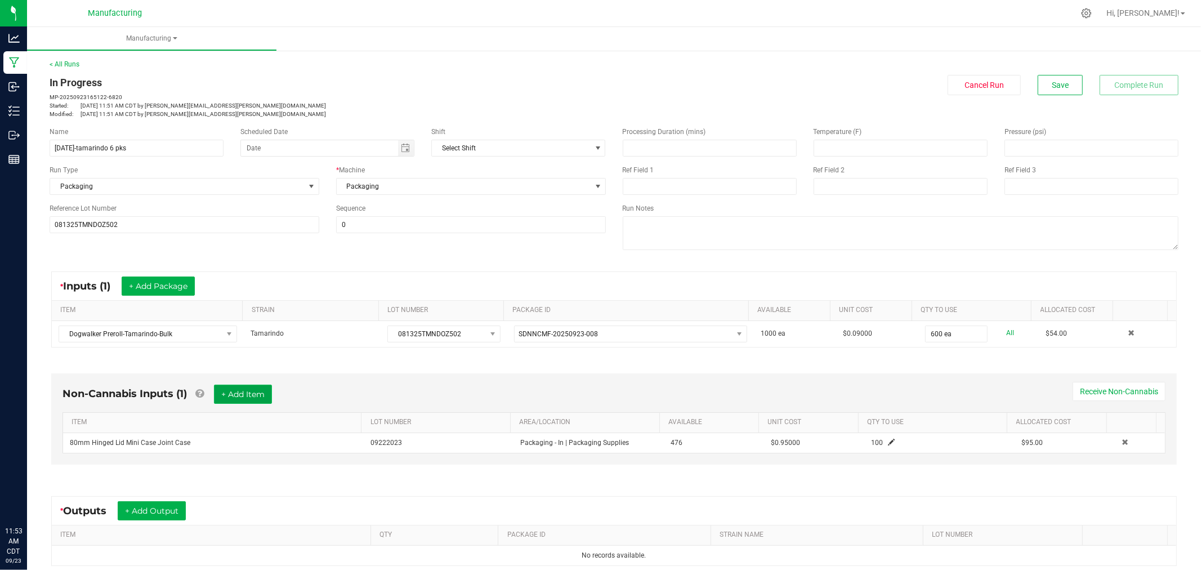
click at [251, 395] on button "+ Add Item" at bounding box center [243, 394] width 58 height 19
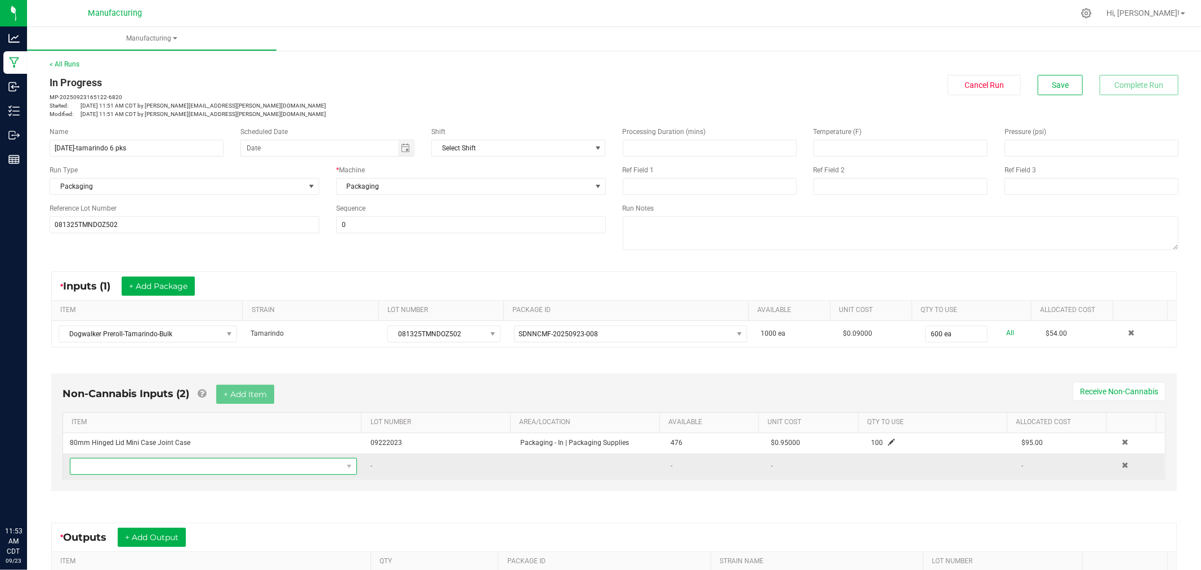
click at [235, 470] on span "NO DATA FOUND" at bounding box center [206, 466] width 272 height 16
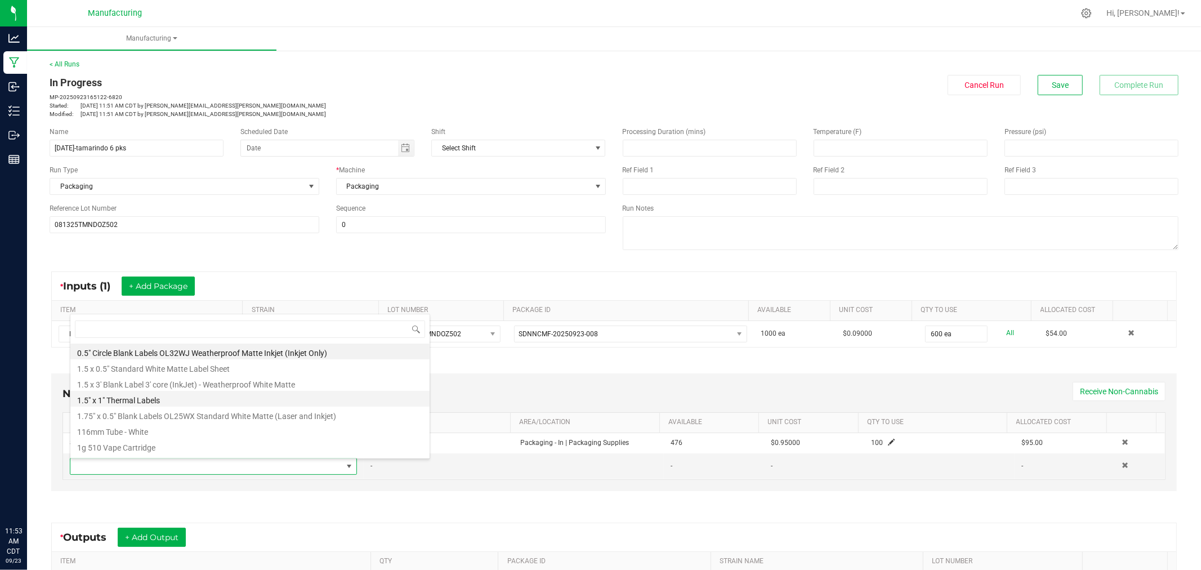
click at [161, 396] on li "1.5" x 1" Thermal Labels" at bounding box center [249, 399] width 359 height 16
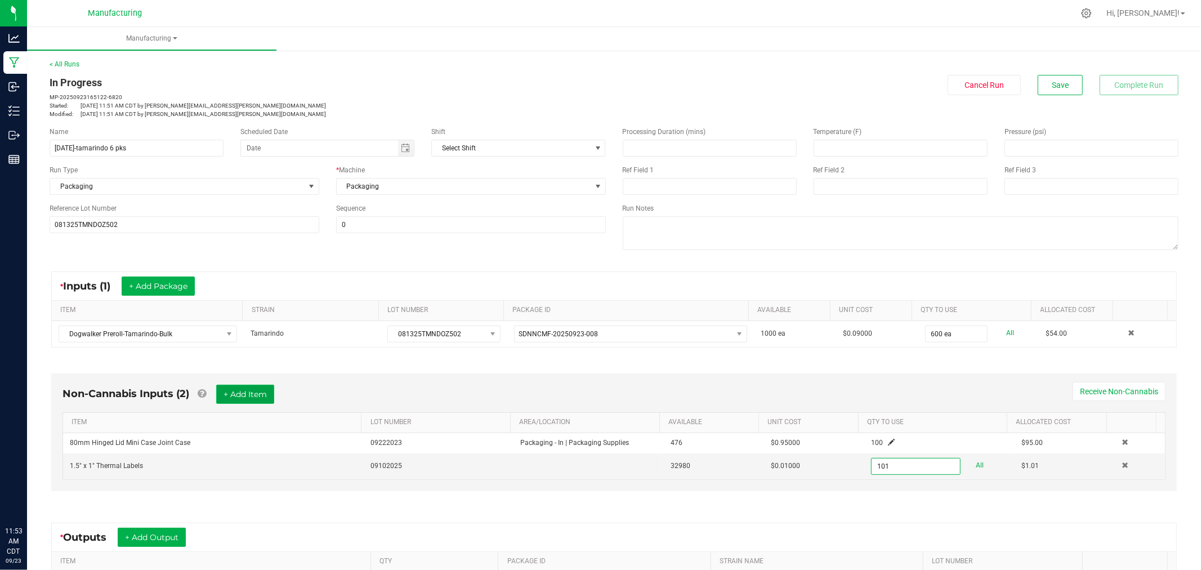
type input "101 ea"
click at [253, 397] on button "+ Add Item" at bounding box center [245, 394] width 58 height 19
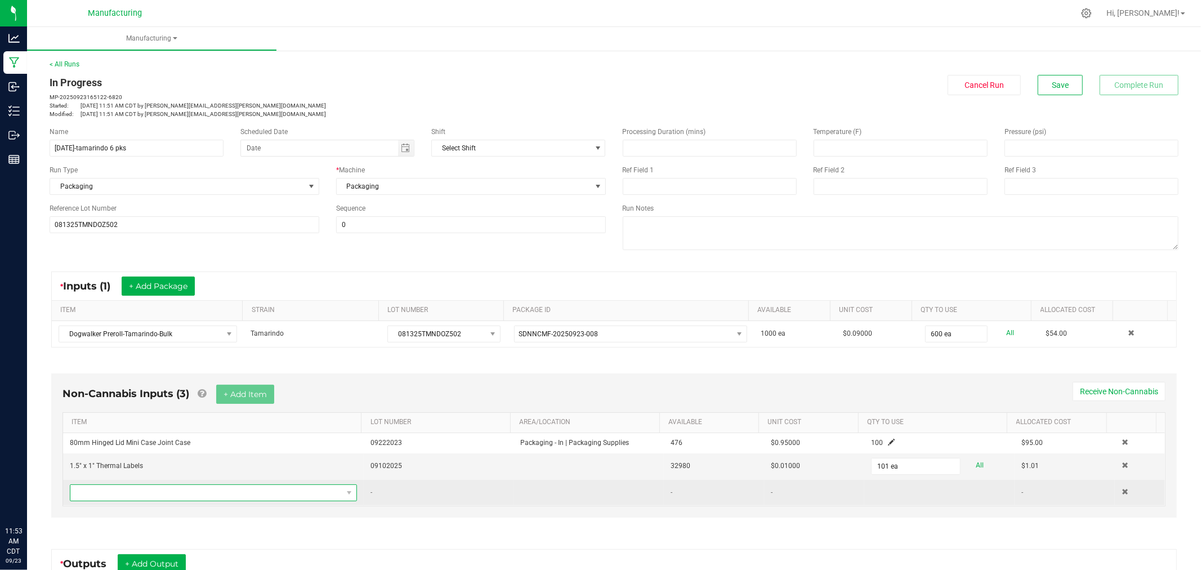
click at [222, 490] on span "NO DATA FOUND" at bounding box center [206, 493] width 272 height 16
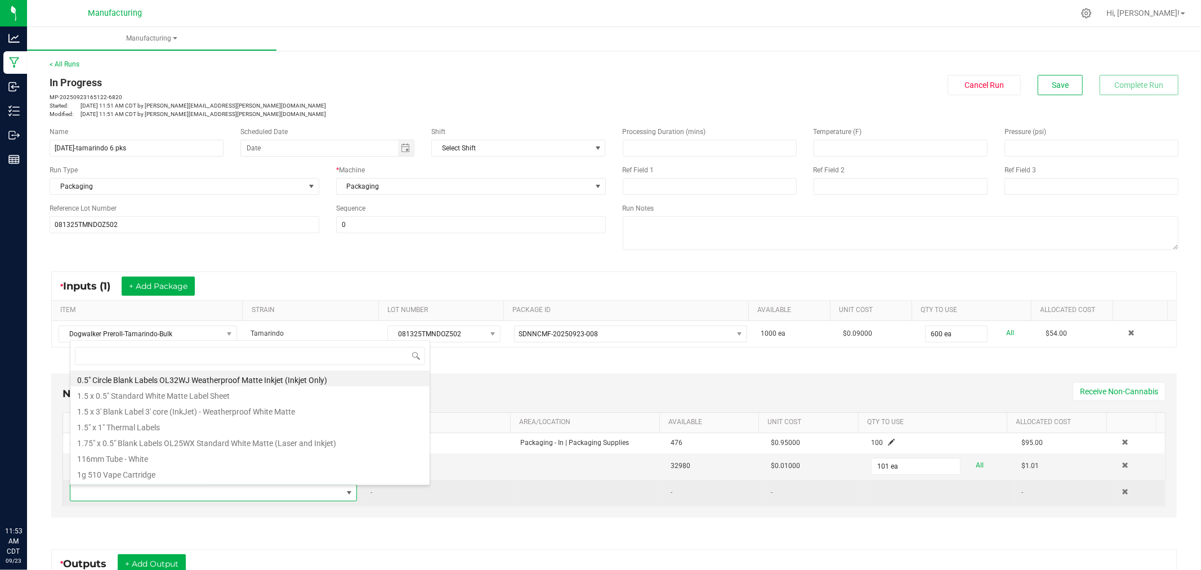
type input "6"
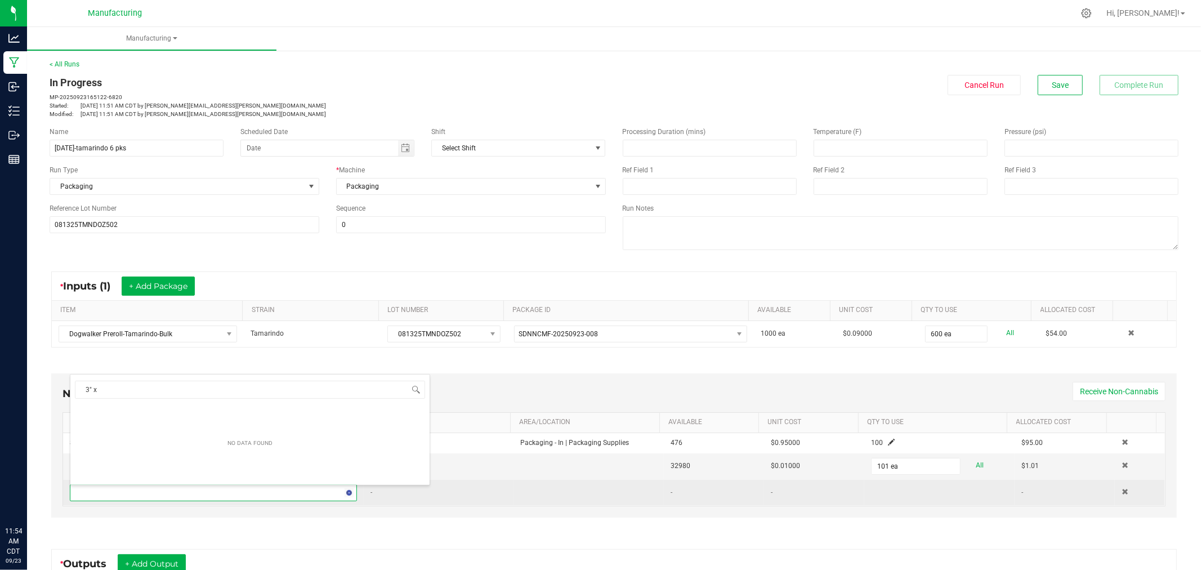
type input "3" x 2"
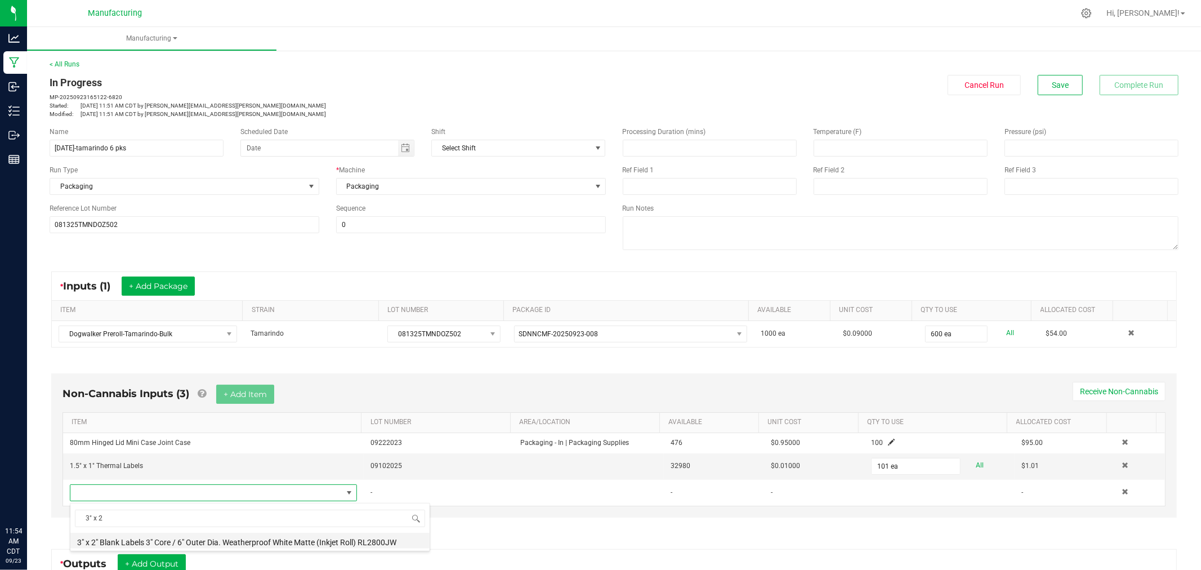
click at [124, 540] on li "3" x 2" Blank Labels 3" Core / 6" Outer Dia. Weatherproof White Matte (Inkjet R…" at bounding box center [249, 541] width 359 height 16
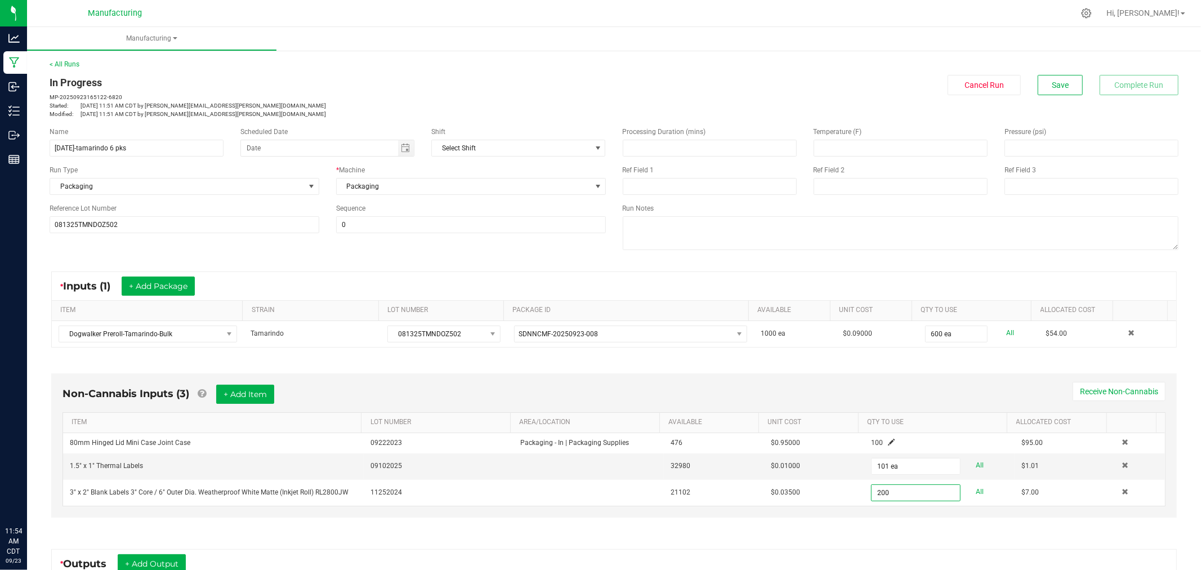
type input "200 ea"
click at [617, 403] on div "Non-Cannabis Inputs (3) + Add Item Receive Non-Cannabis" at bounding box center [614, 399] width 1103 height 28
click at [239, 389] on button "+ Add Item" at bounding box center [245, 394] width 58 height 19
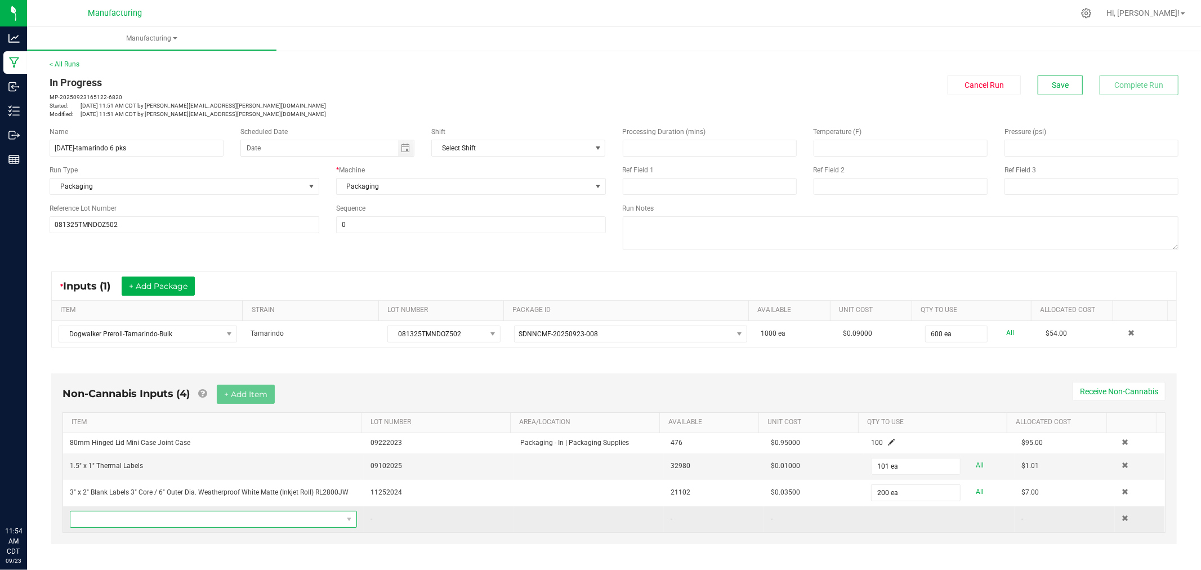
click at [190, 519] on span "NO DATA FOUND" at bounding box center [206, 519] width 272 height 16
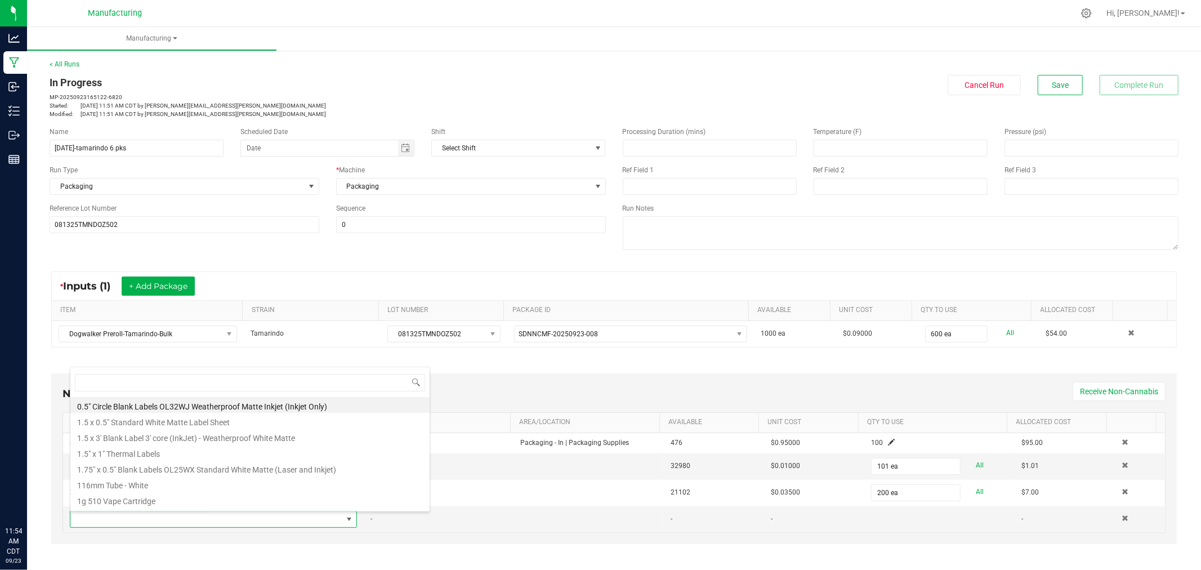
click at [538, 395] on div "Non-Cannabis Inputs (4) + Add Item Receive Non-Cannabis" at bounding box center [614, 399] width 1103 height 28
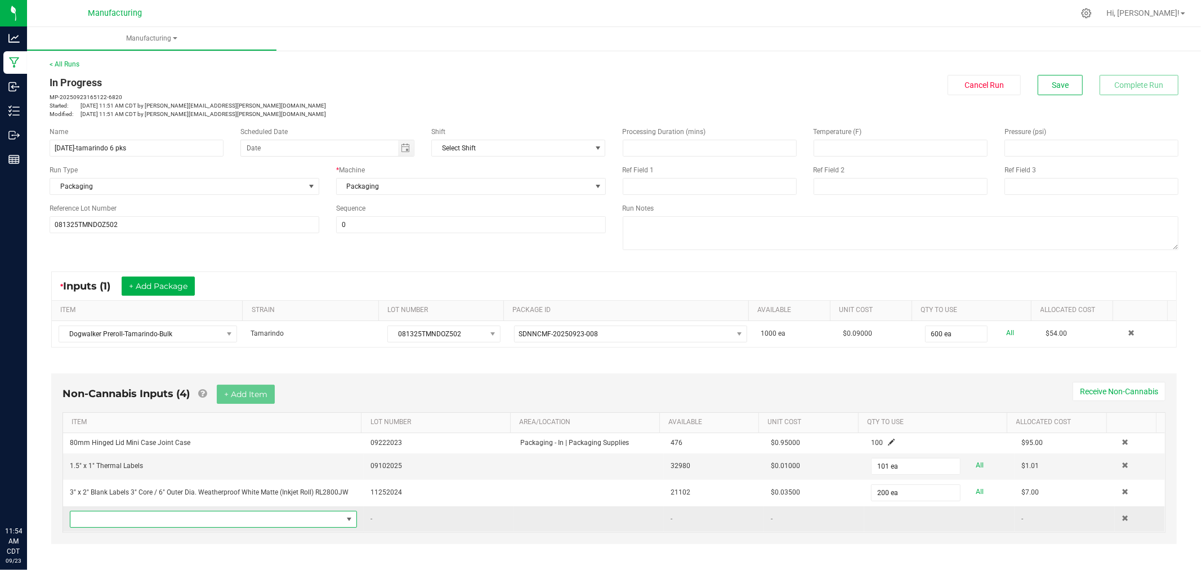
click at [250, 518] on span "NO DATA FOUND" at bounding box center [206, 519] width 272 height 16
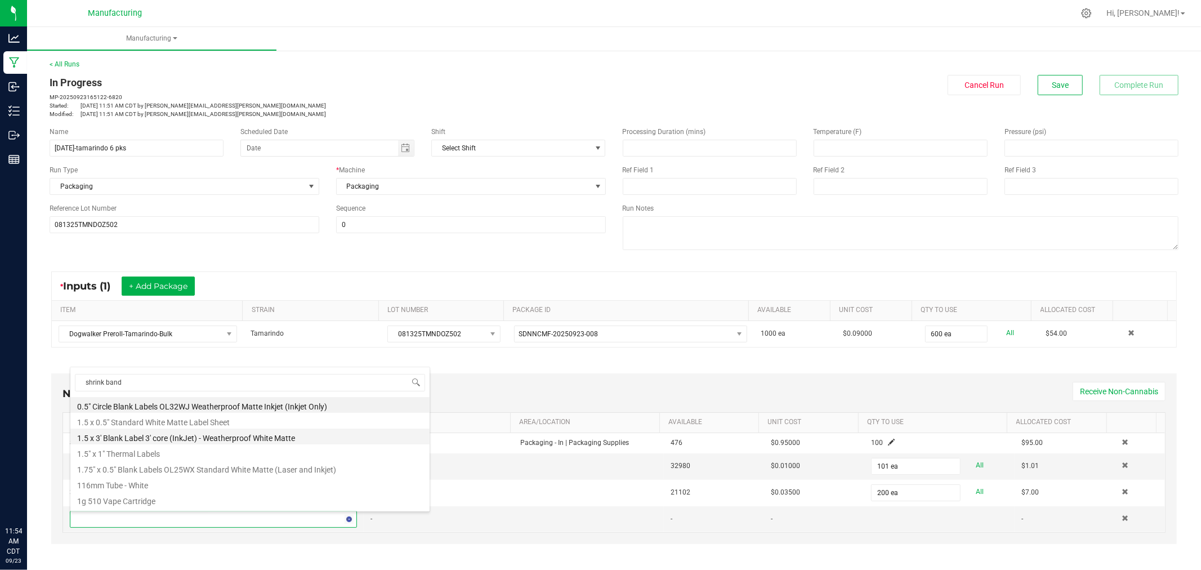
type input "shrink bands"
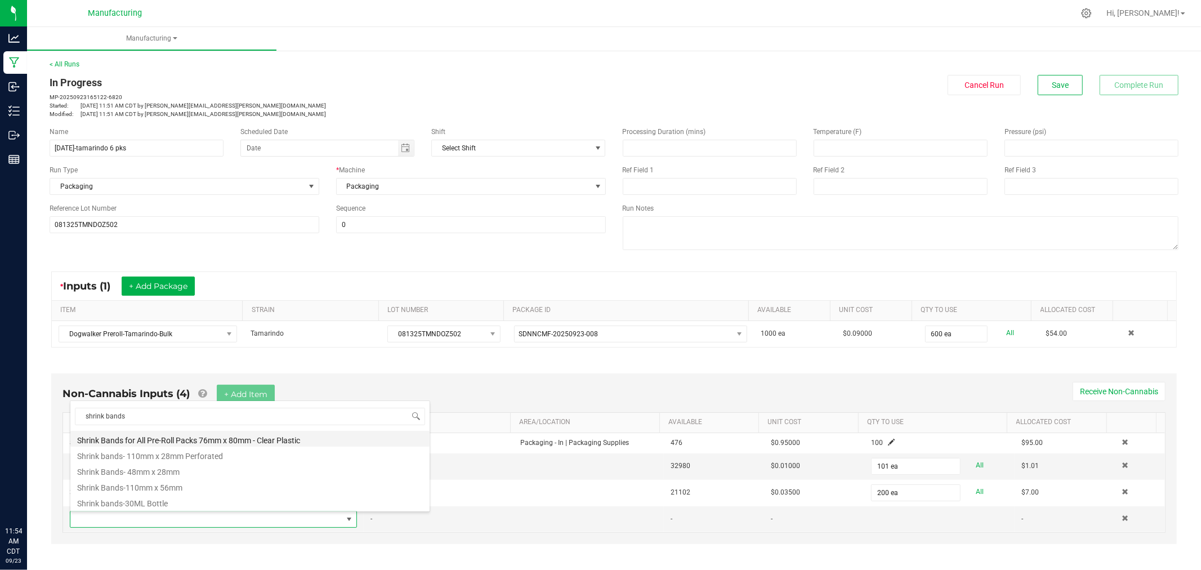
click at [244, 437] on li "Shrink Bands for All Pre-Roll Packs 76mm x 80mm - Clear Plastic" at bounding box center [249, 439] width 359 height 16
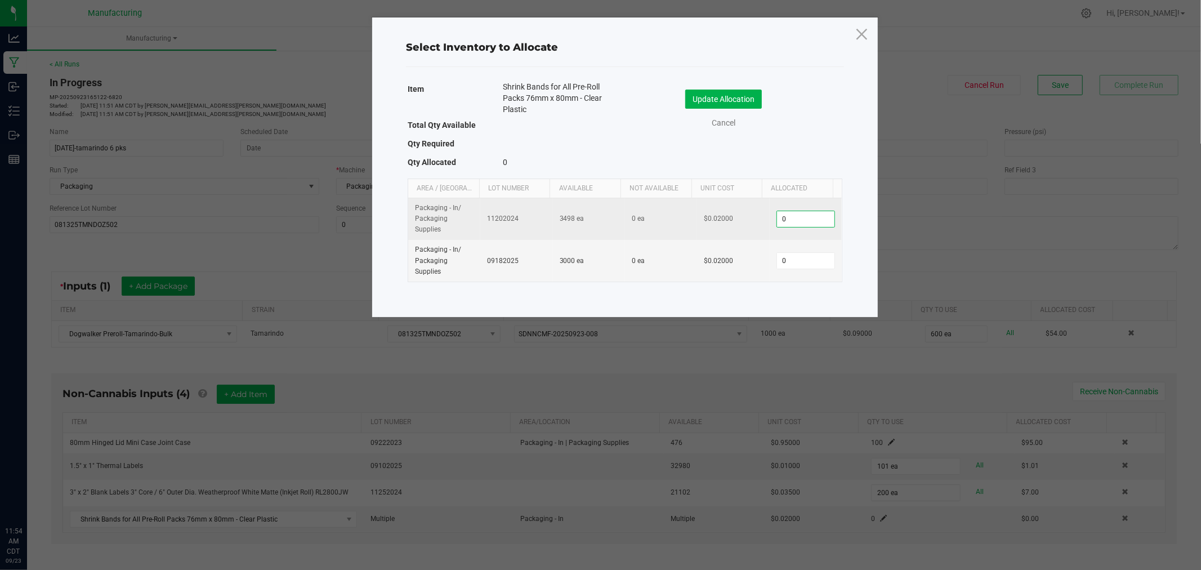
click at [799, 218] on input "0" at bounding box center [805, 219] width 57 height 16
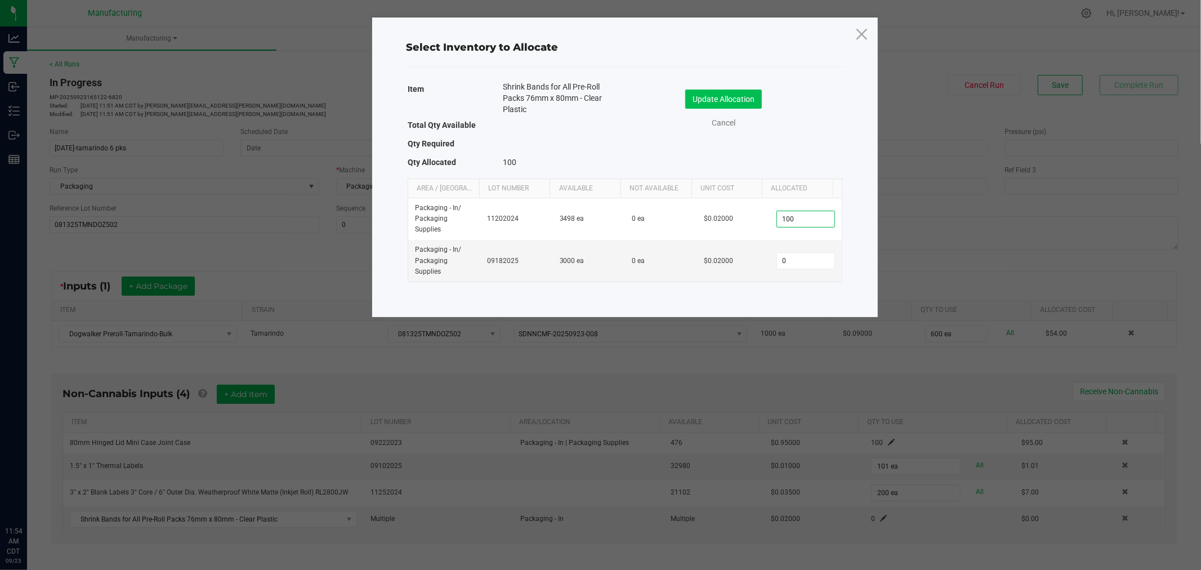
type input "100"
click at [753, 97] on button "Update Allocation" at bounding box center [723, 99] width 77 height 19
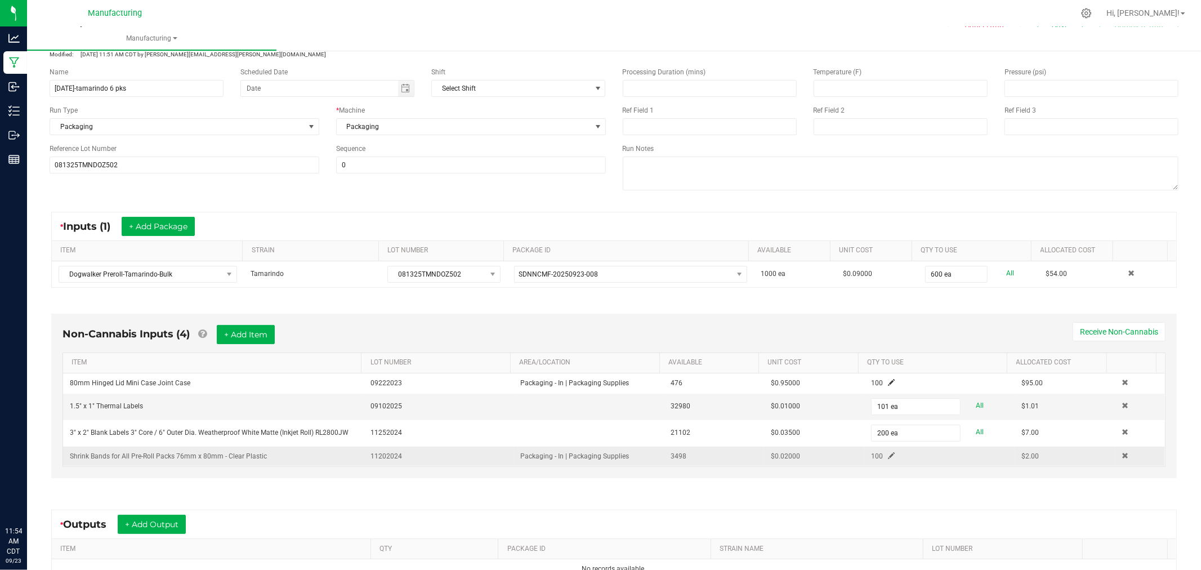
scroll to position [125, 0]
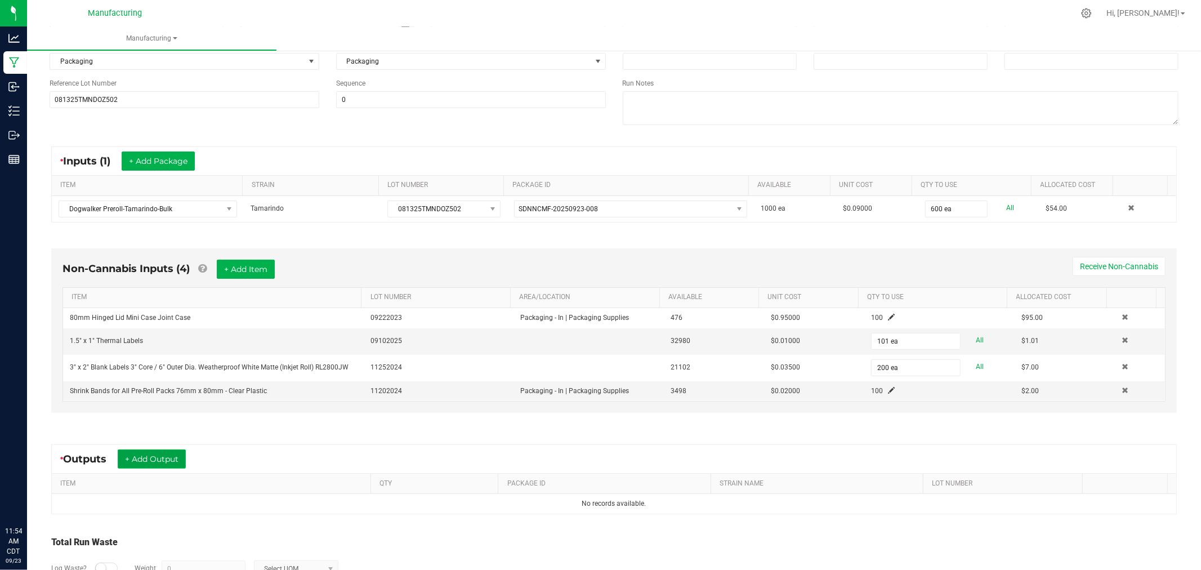
click at [173, 459] on button "+ Add Output" at bounding box center [152, 458] width 68 height 19
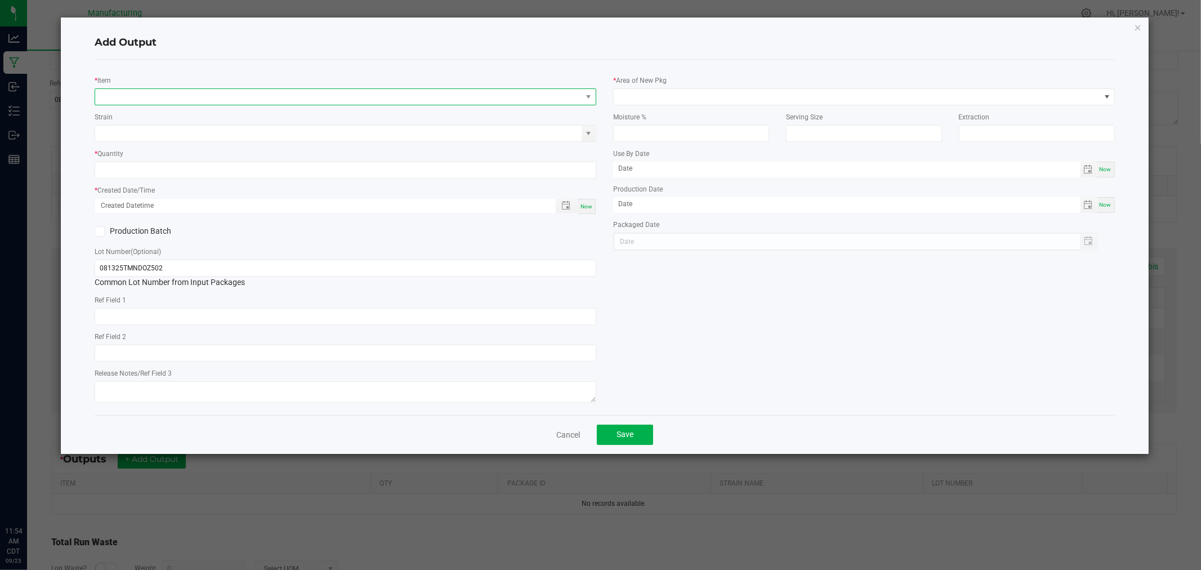
click at [221, 98] on span "NO DATA FOUND" at bounding box center [338, 97] width 487 height 16
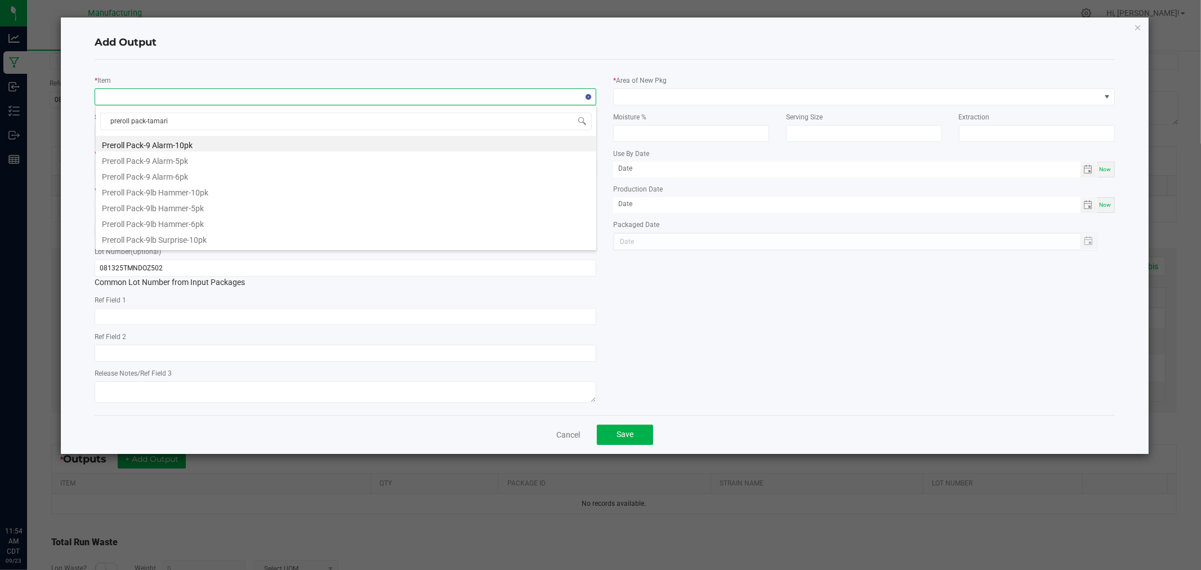
type input "preroll pack-tamarin"
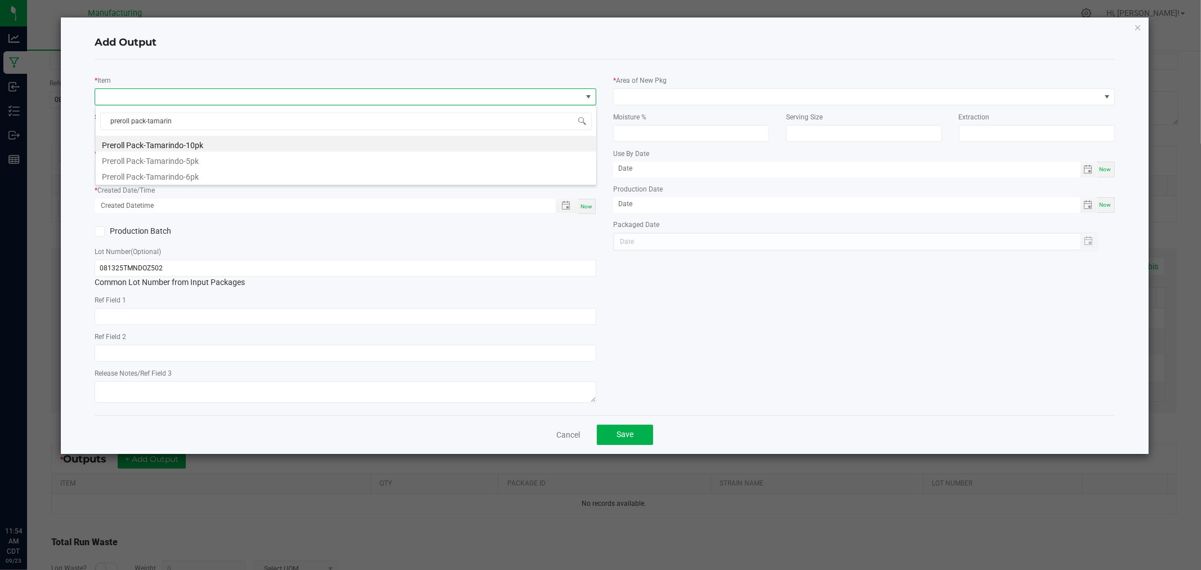
click at [218, 179] on li "Preroll Pack-Tamarindo-6pk" at bounding box center [346, 175] width 501 height 16
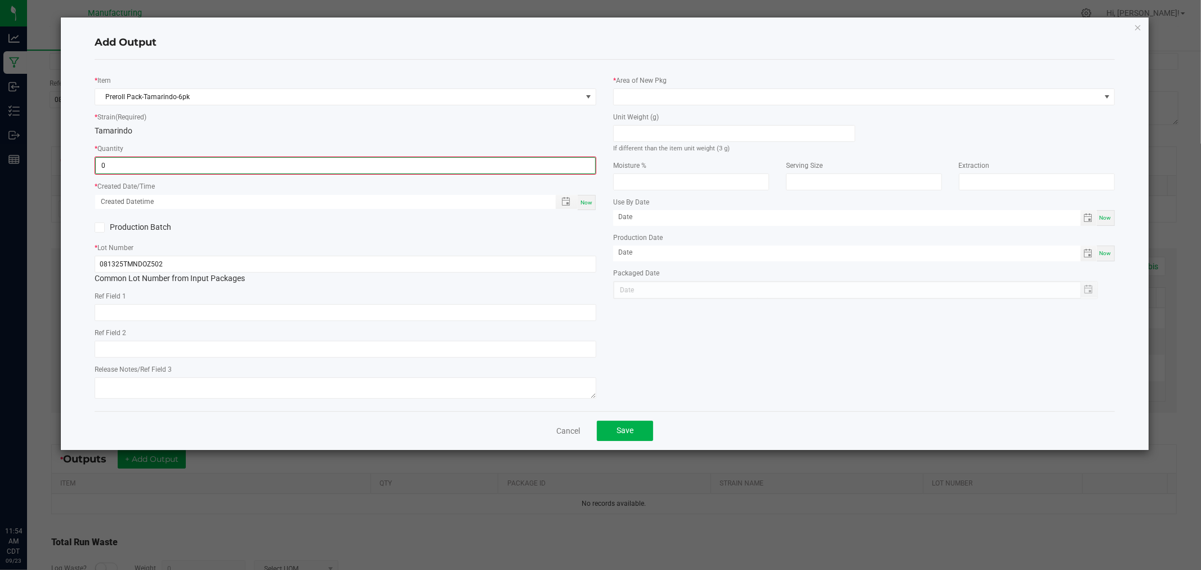
click at [217, 161] on input "0" at bounding box center [346, 166] width 500 height 16
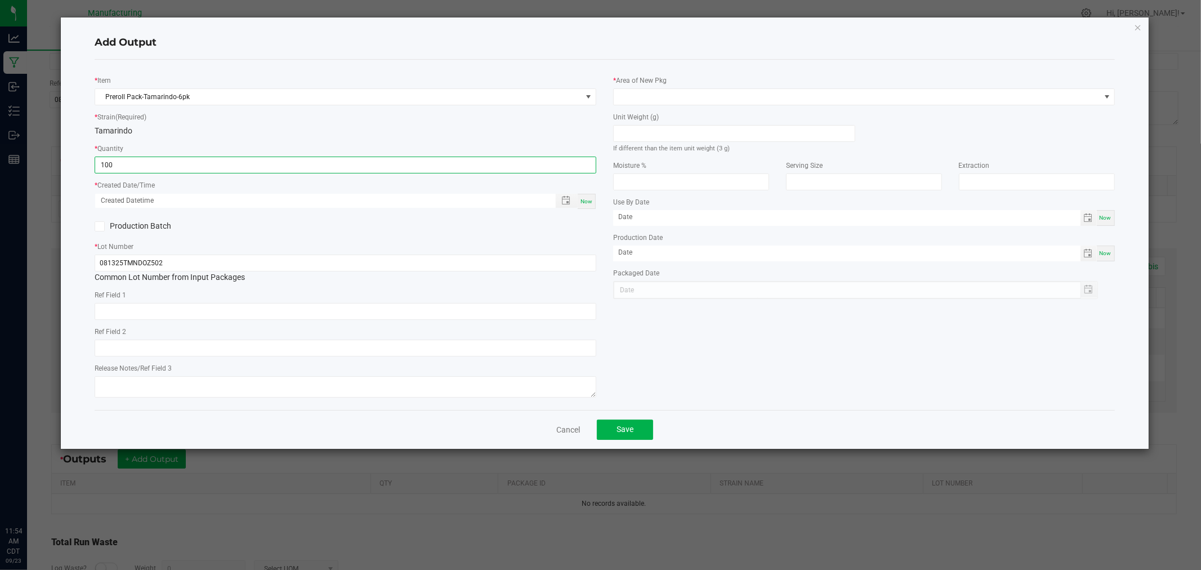
type input "100 ea"
click at [582, 203] on span "Now" at bounding box center [587, 201] width 12 height 6
type input "[DATE] 11:54 AM"
type input "[DATE]"
click at [672, 135] on input at bounding box center [734, 134] width 241 height 16
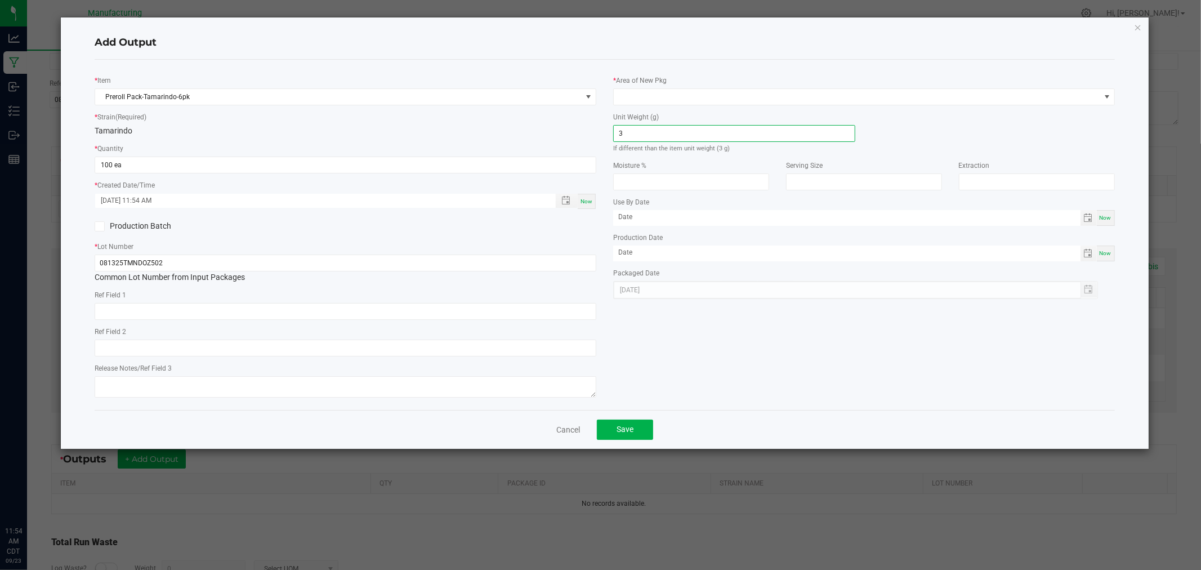
type input "3"
click at [697, 86] on div "* Area of New Pkg" at bounding box center [864, 89] width 502 height 31
click at [697, 98] on span at bounding box center [857, 97] width 487 height 16
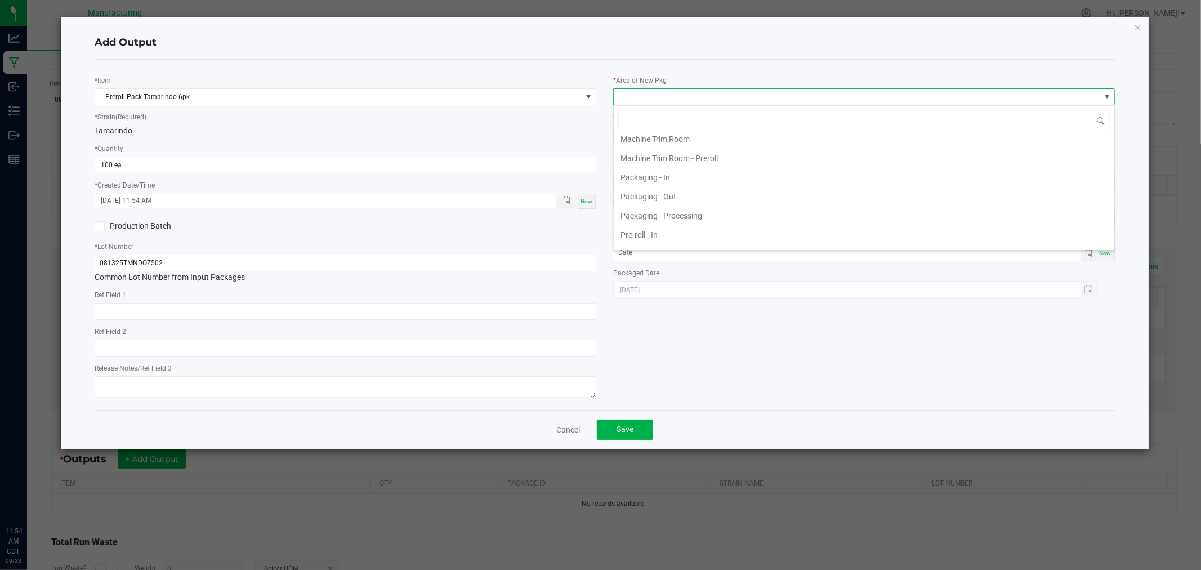
scroll to position [375, 0]
click at [697, 160] on li "Packaging - Processing" at bounding box center [864, 153] width 501 height 19
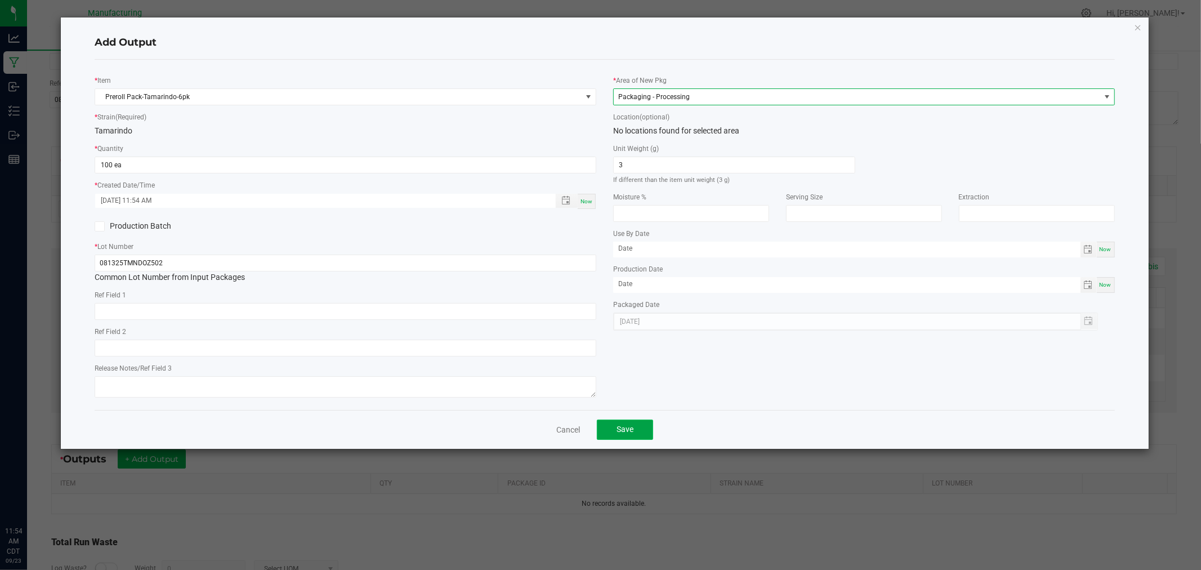
click at [624, 436] on button "Save" at bounding box center [625, 430] width 56 height 20
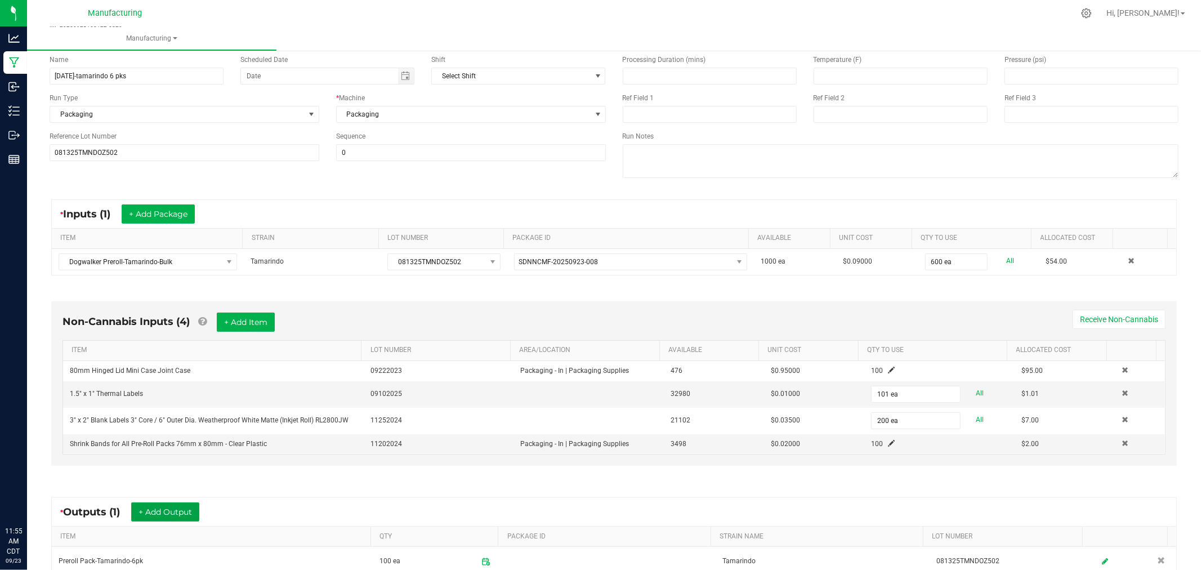
scroll to position [0, 0]
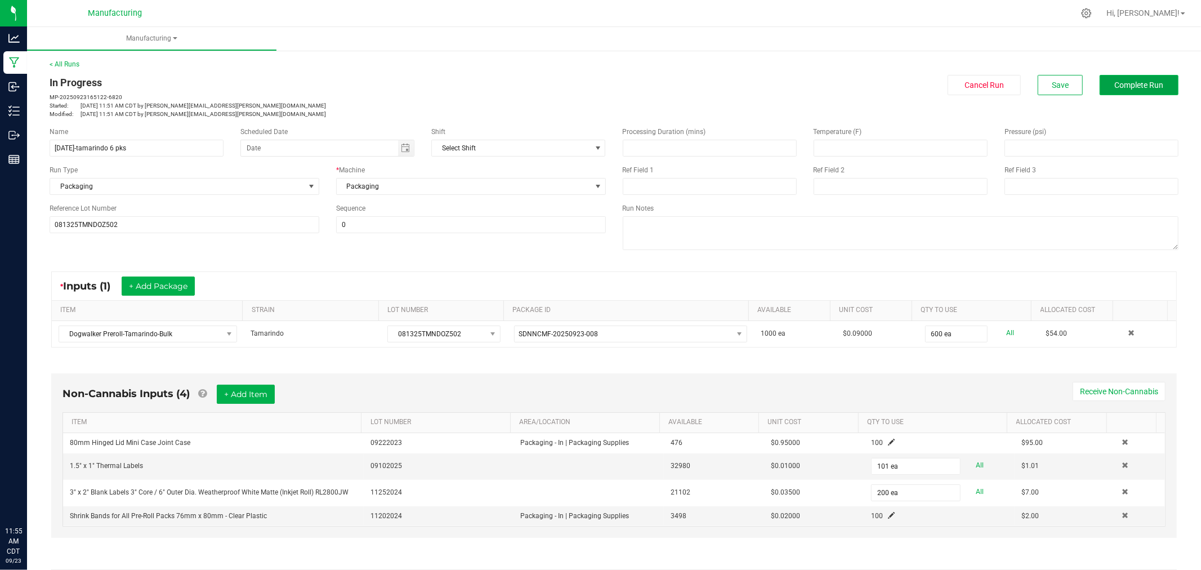
click at [1129, 77] on button "Complete Run" at bounding box center [1139, 85] width 79 height 20
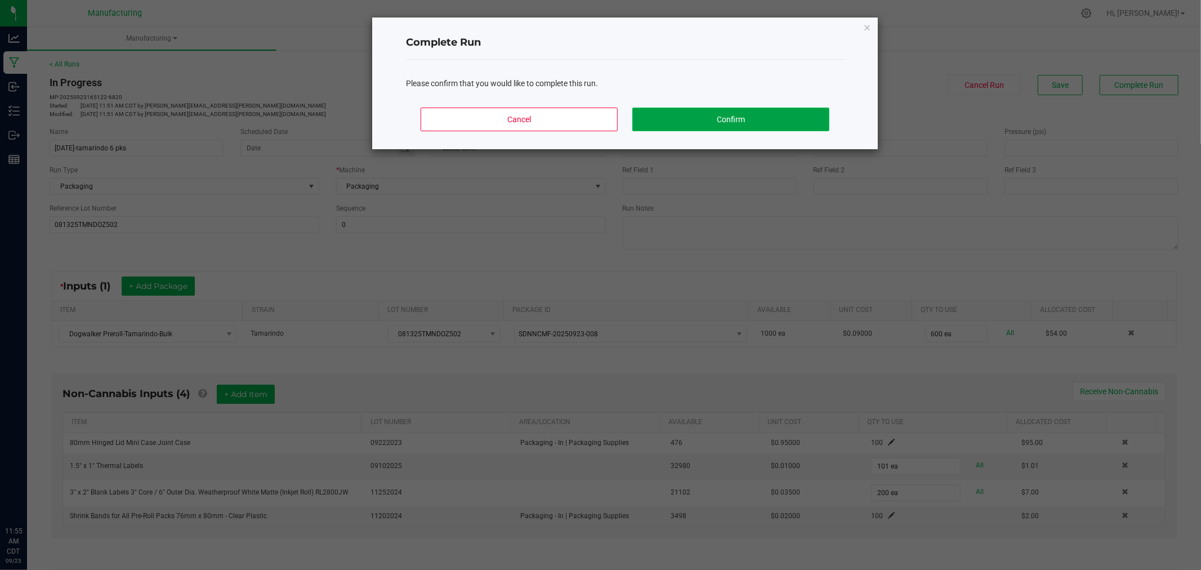
click at [725, 109] on button "Confirm" at bounding box center [731, 120] width 197 height 24
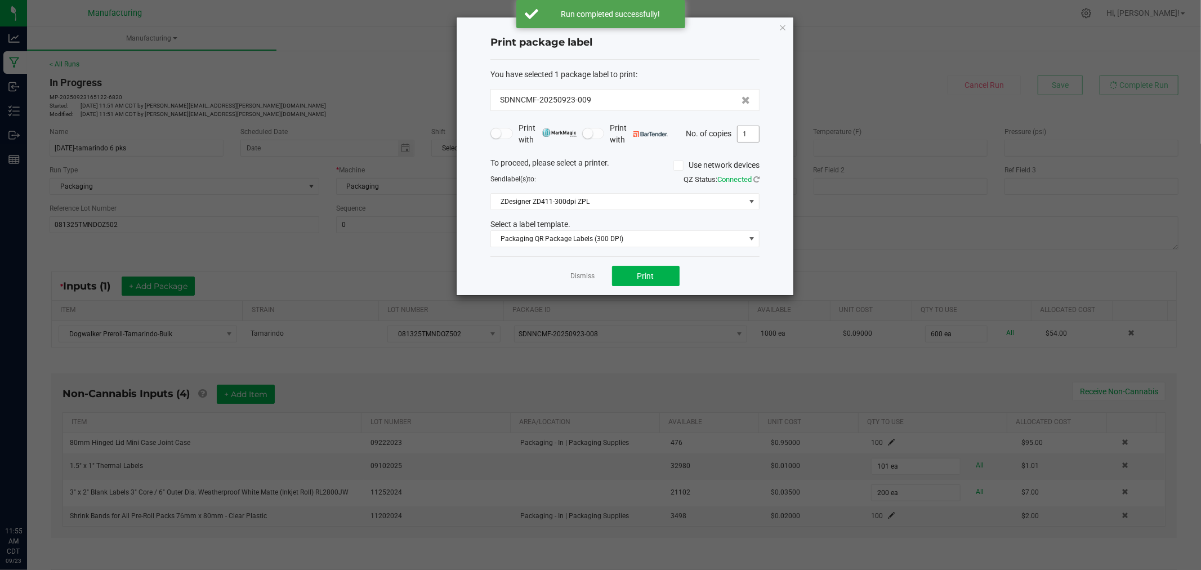
click at [756, 131] on input "1" at bounding box center [748, 134] width 21 height 16
type input "101"
click at [654, 279] on span "Print" at bounding box center [646, 275] width 17 height 9
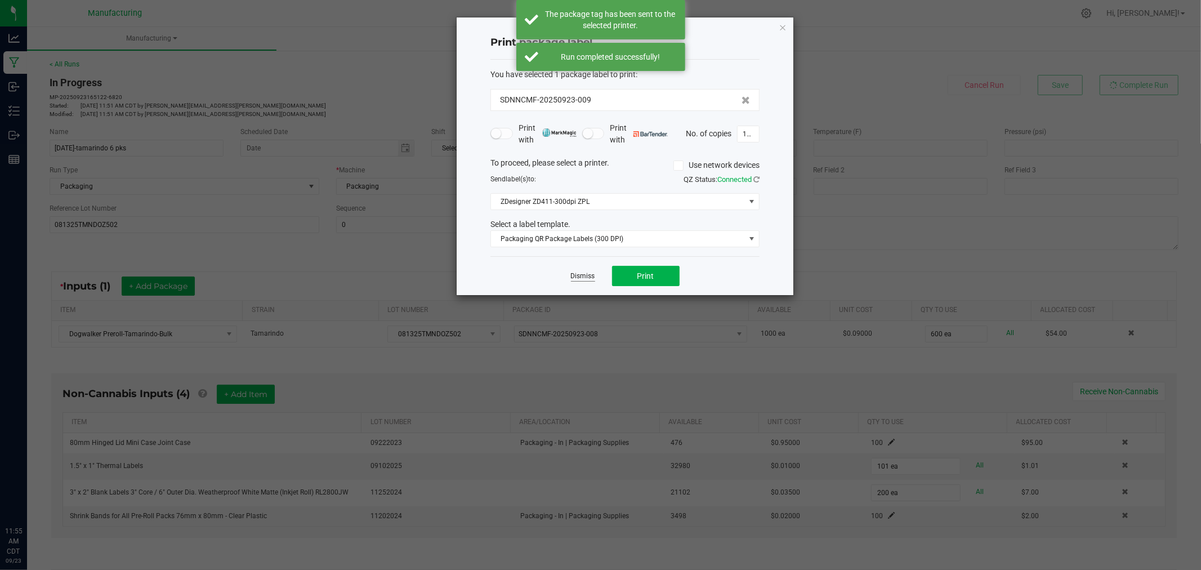
click at [576, 273] on link "Dismiss" at bounding box center [583, 276] width 24 height 10
